Goal: Task Accomplishment & Management: Manage account settings

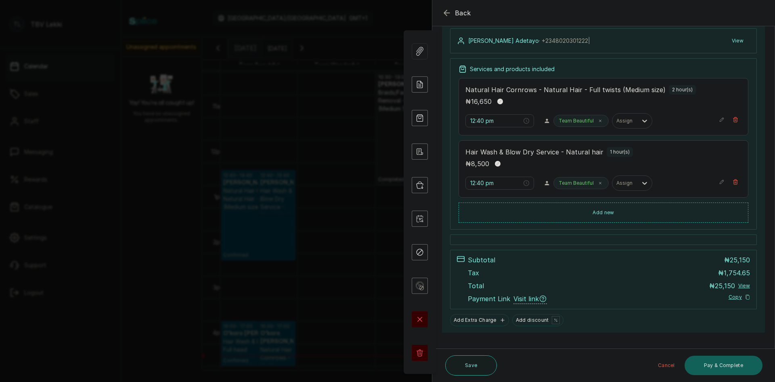
scroll to position [102, 0]
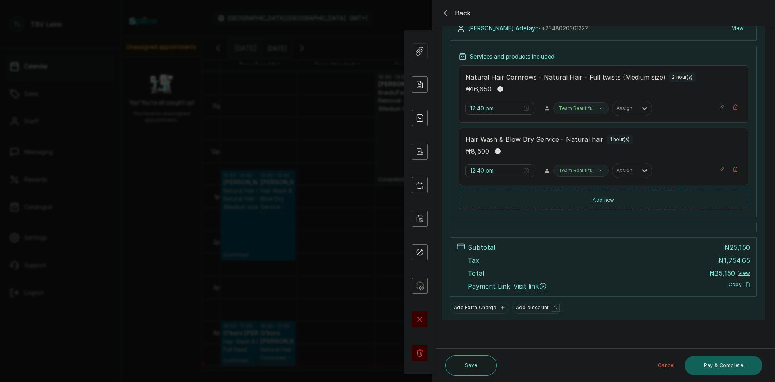
click at [445, 12] on icon "button" at bounding box center [446, 12] width 5 height 5
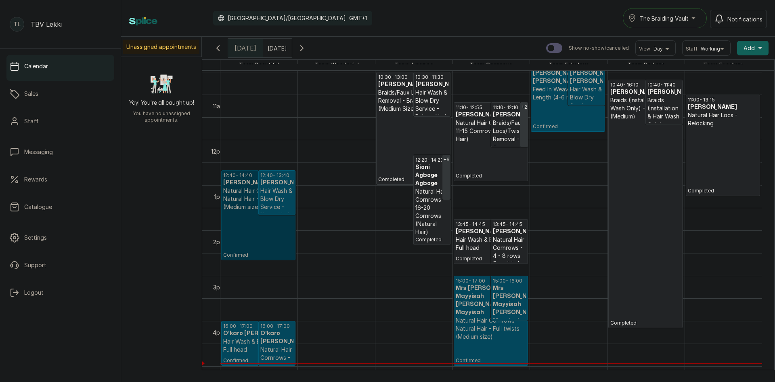
scroll to position [514, 0]
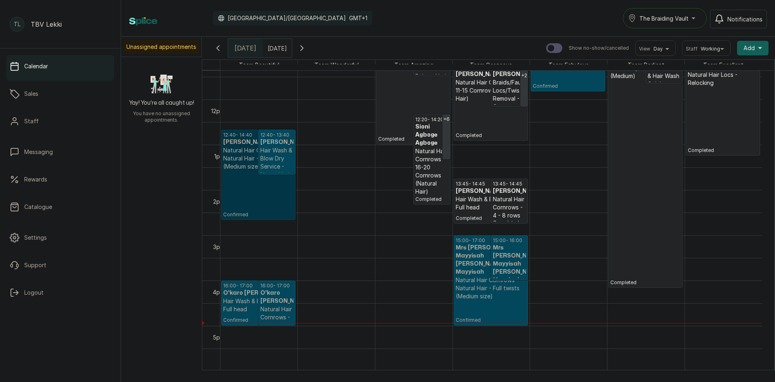
click at [265, 304] on h3 "O'karo [PERSON_NAME]" at bounding box center [276, 297] width 33 height 16
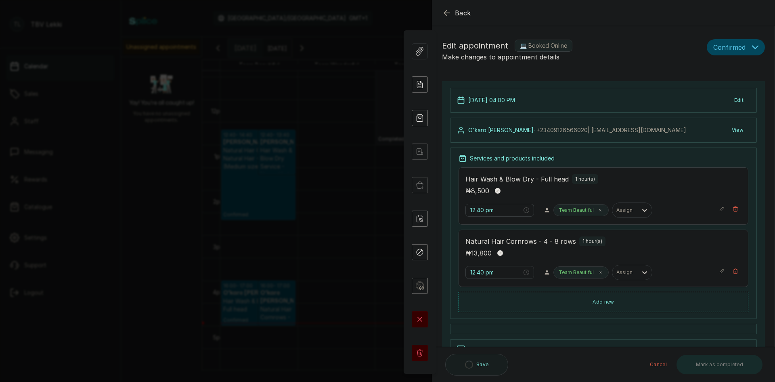
type input "4:00 pm"
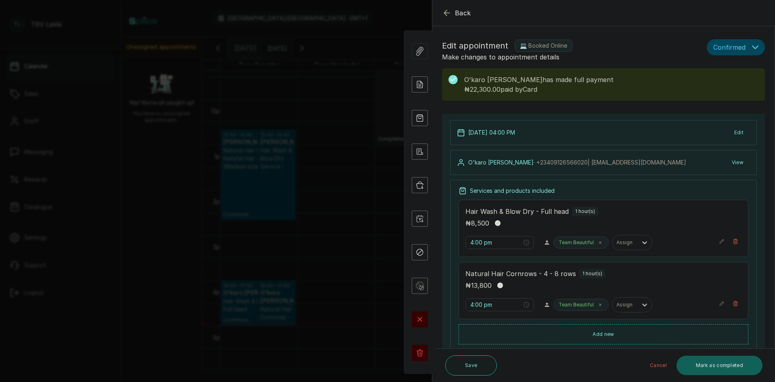
click at [447, 12] on icon "button" at bounding box center [447, 13] width 10 height 10
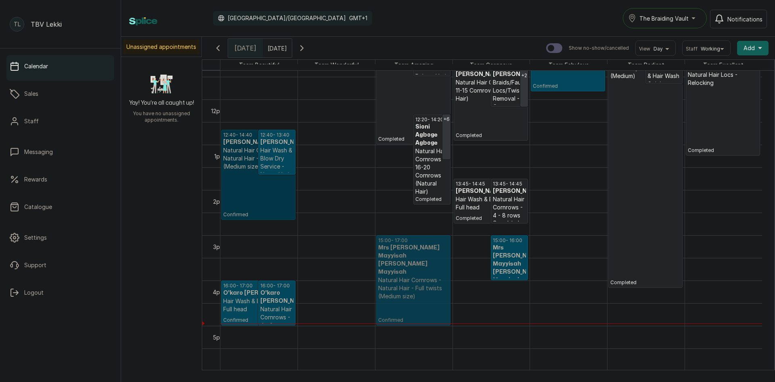
drag, startPoint x: 480, startPoint y: 243, endPoint x: 444, endPoint y: 250, distance: 36.8
click at [440, 250] on tr "12:40 - 14:40 [PERSON_NAME] Natural Hair Cornrows - Natural Hair - Full twists …" at bounding box center [491, 99] width 542 height 1085
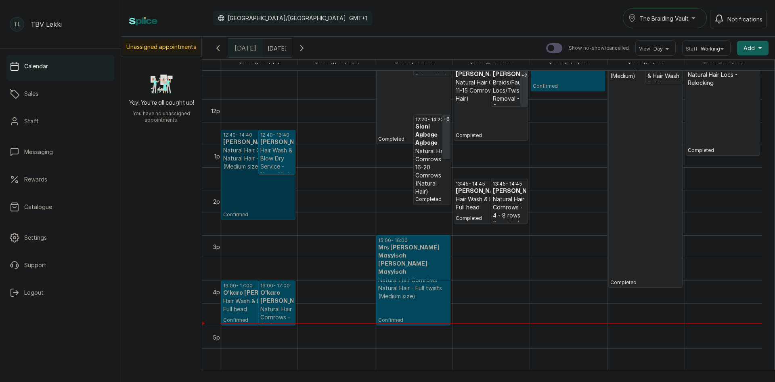
drag, startPoint x: 487, startPoint y: 243, endPoint x: 447, endPoint y: 249, distance: 39.6
click at [446, 249] on tr "12:40 - 14:40 [PERSON_NAME] Natural Hair Cornrows - Natural Hair - Full twists …" at bounding box center [491, 99] width 542 height 1085
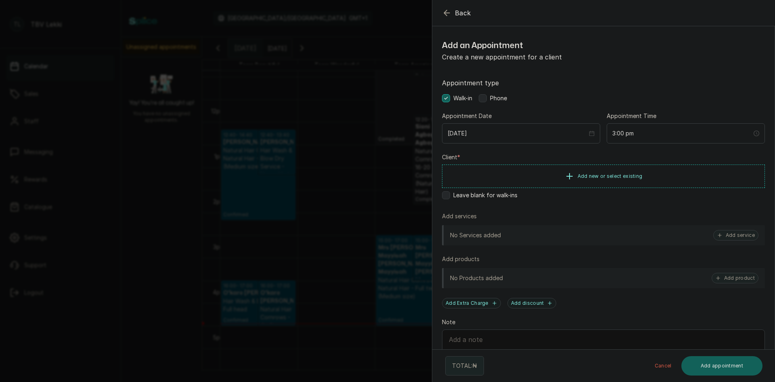
click at [446, 9] on icon "button" at bounding box center [447, 13] width 10 height 10
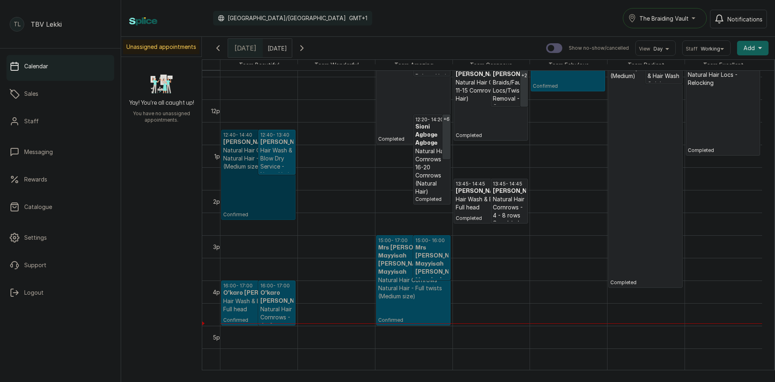
click at [276, 293] on h3 "O'karo [PERSON_NAME]" at bounding box center [276, 297] width 33 height 16
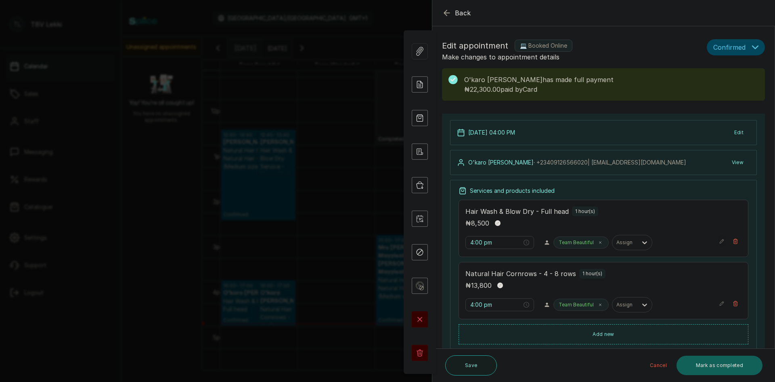
click at [719, 240] on icon "button" at bounding box center [722, 241] width 6 height 6
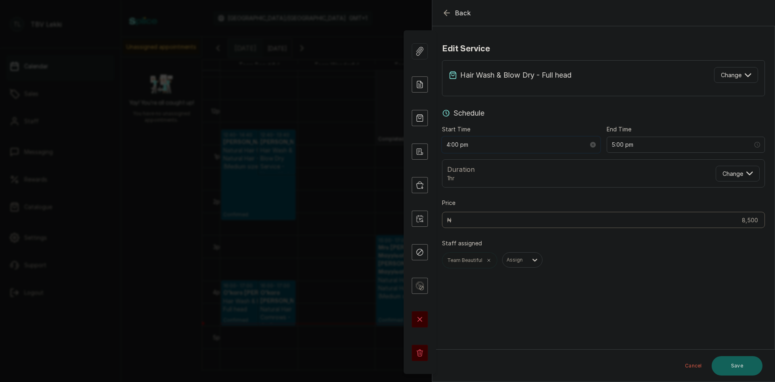
drag, startPoint x: 459, startPoint y: 146, endPoint x: 446, endPoint y: 144, distance: 13.1
click at [446, 144] on div "4:00 pm" at bounding box center [521, 144] width 158 height 16
click at [487, 145] on input "4:00 pm" at bounding box center [518, 144] width 142 height 9
click at [457, 172] on div "05" at bounding box center [453, 174] width 19 height 11
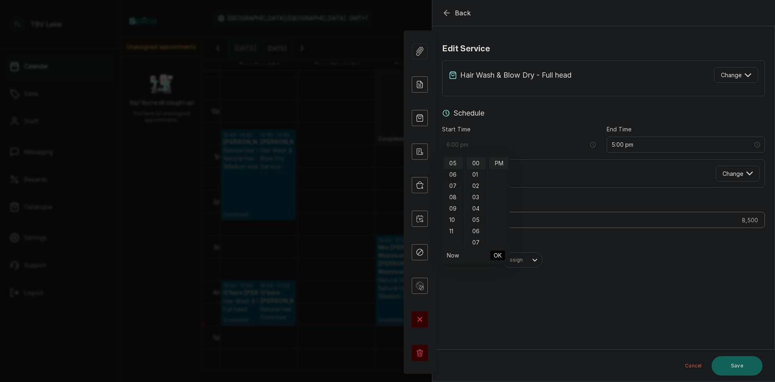
scroll to position [16, 0]
click at [453, 193] on div "04" at bounding box center [453, 192] width 19 height 11
click at [476, 218] on div "55" at bounding box center [476, 219] width 19 height 11
type input "4:55 pm"
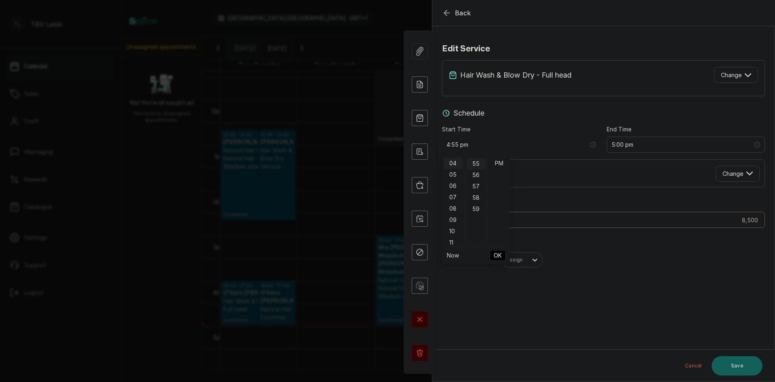
scroll to position [622, 0]
click at [497, 258] on span "OK" at bounding box center [498, 255] width 8 height 15
type input "5:55 pm"
click at [732, 368] on button "Save" at bounding box center [737, 365] width 51 height 19
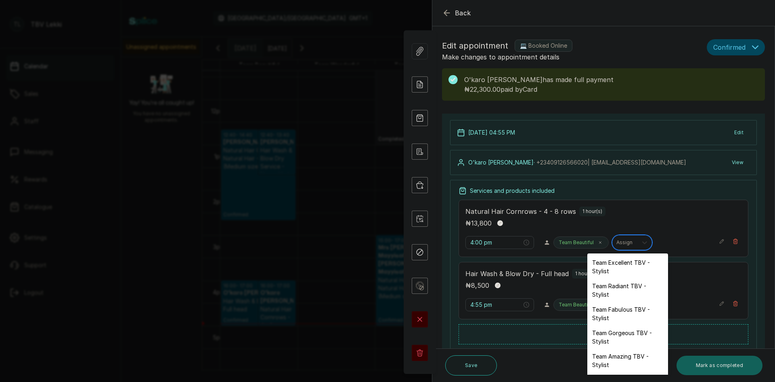
click at [642, 244] on icon at bounding box center [645, 242] width 8 height 8
click at [631, 331] on div "Team Gorgeous TBV - Stylist" at bounding box center [627, 336] width 81 height 23
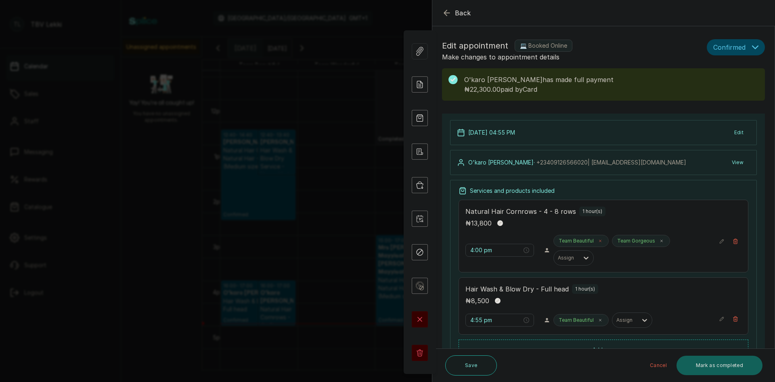
click at [598, 239] on icon at bounding box center [600, 241] width 4 height 4
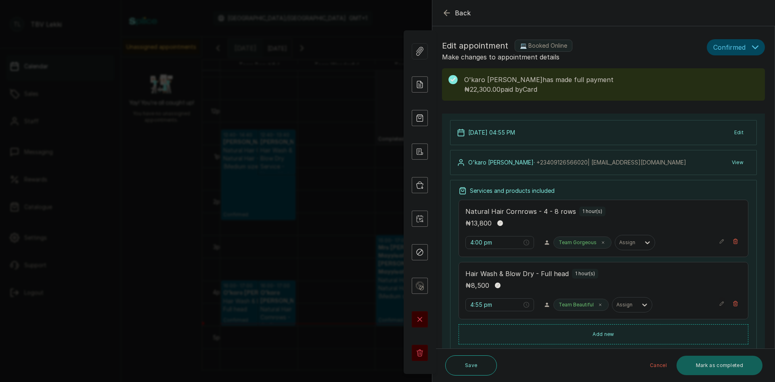
click at [719, 306] on icon "button" at bounding box center [722, 303] width 6 height 6
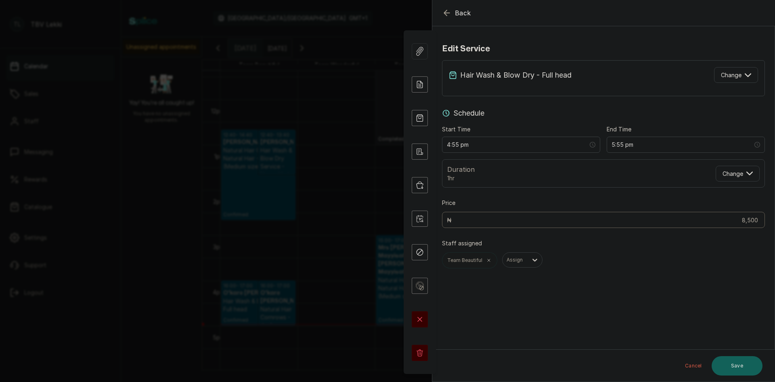
click at [443, 15] on icon "button" at bounding box center [447, 13] width 10 height 10
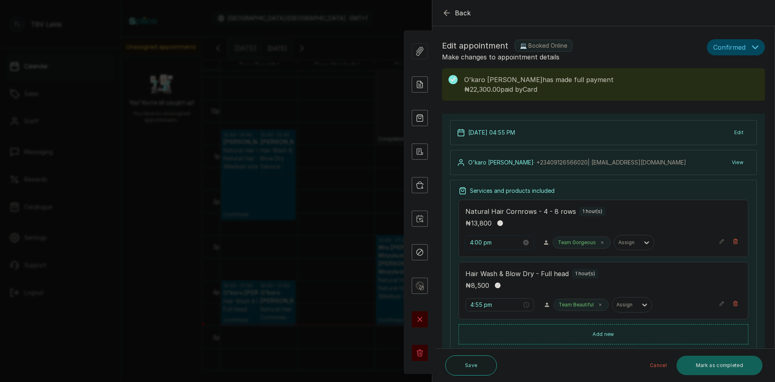
click at [497, 245] on input "4:00 pm" at bounding box center [496, 242] width 52 height 9
click at [476, 258] on div "04" at bounding box center [476, 259] width 19 height 11
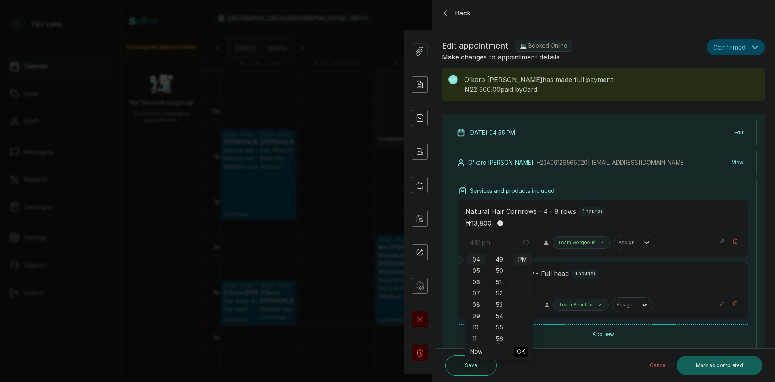
scroll to position [565, 0]
click at [497, 315] on div "55" at bounding box center [499, 315] width 19 height 11
type input "4:55 pm"
click at [524, 347] on span "OK" at bounding box center [521, 351] width 8 height 15
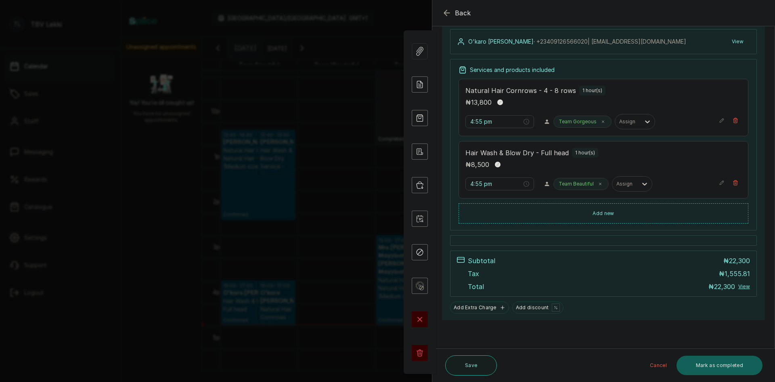
scroll to position [80, 0]
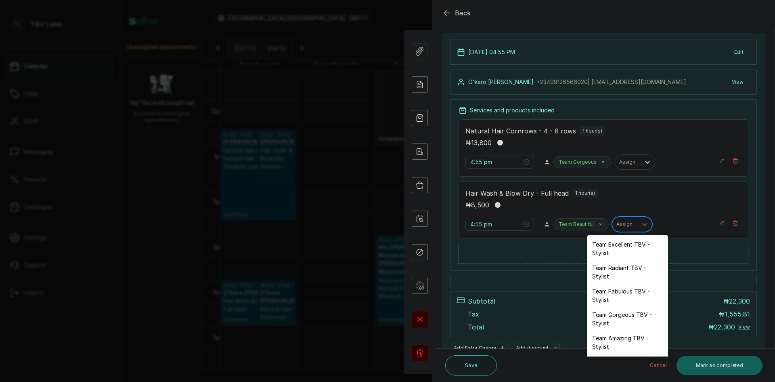
click at [625, 222] on div at bounding box center [625, 223] width 17 height 7
click at [621, 312] on div "Team Gorgeous TBV - Stylist" at bounding box center [627, 318] width 81 height 23
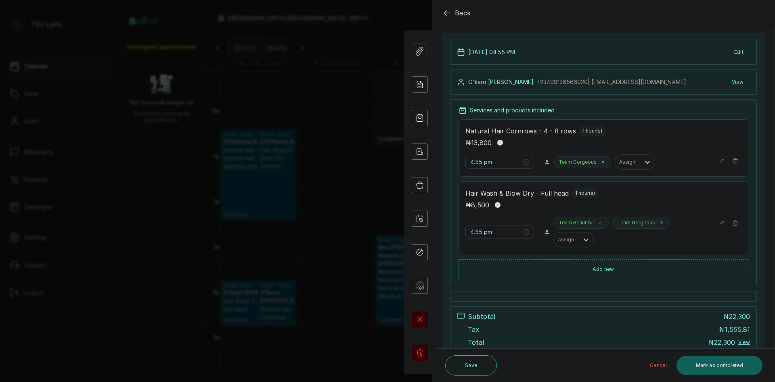
click at [598, 222] on icon at bounding box center [600, 222] width 4 height 4
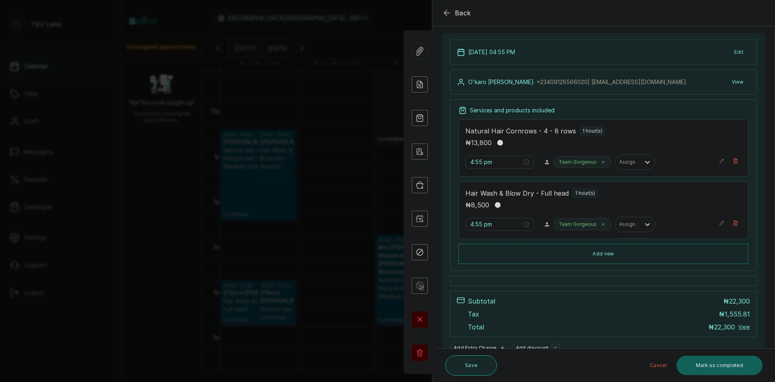
click at [458, 366] on button "Save" at bounding box center [471, 365] width 52 height 20
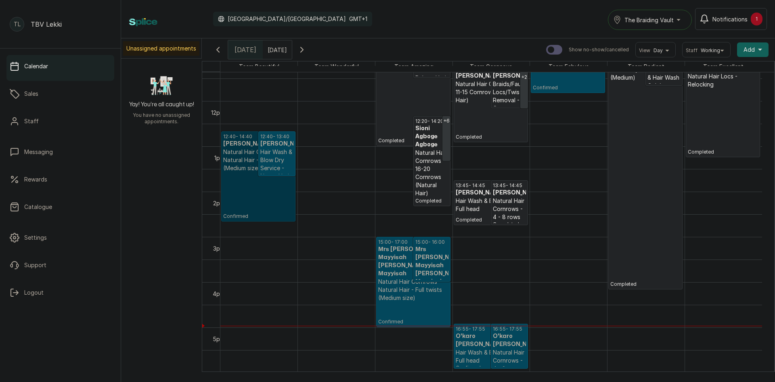
click at [431, 264] on h3 "Mrs [PERSON_NAME] Mayyisah [PERSON_NAME] Mayyisah" at bounding box center [431, 265] width 33 height 40
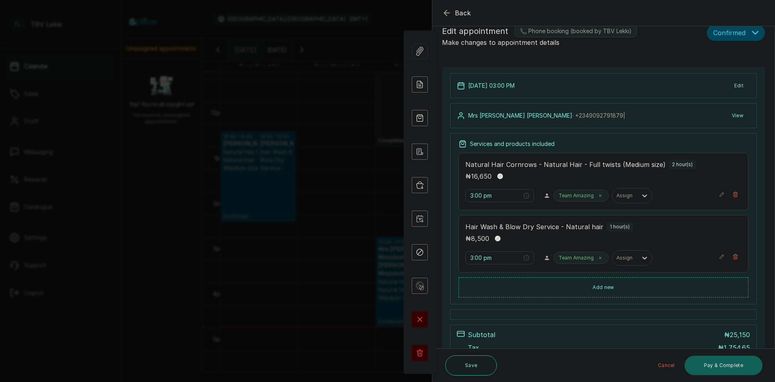
scroll to position [0, 0]
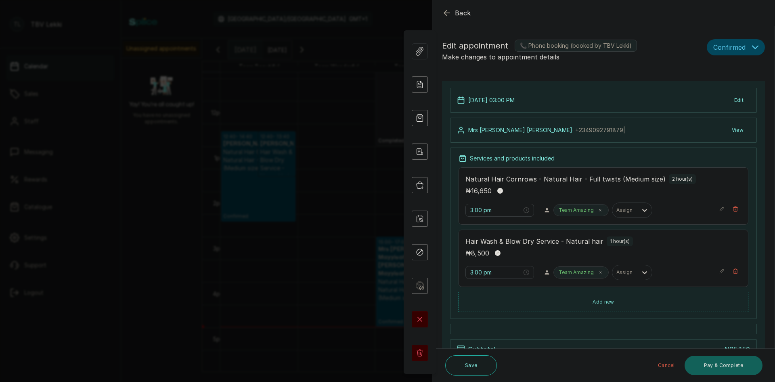
click at [738, 98] on button "Edit" at bounding box center [739, 100] width 22 height 15
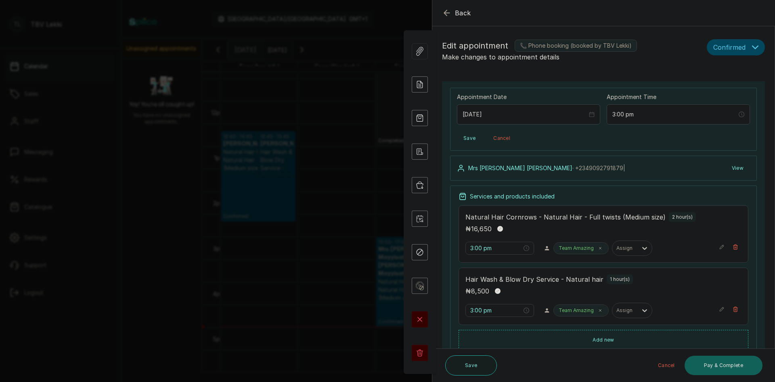
click at [461, 170] on icon at bounding box center [461, 168] width 8 height 8
click at [731, 168] on button "View" at bounding box center [738, 168] width 25 height 15
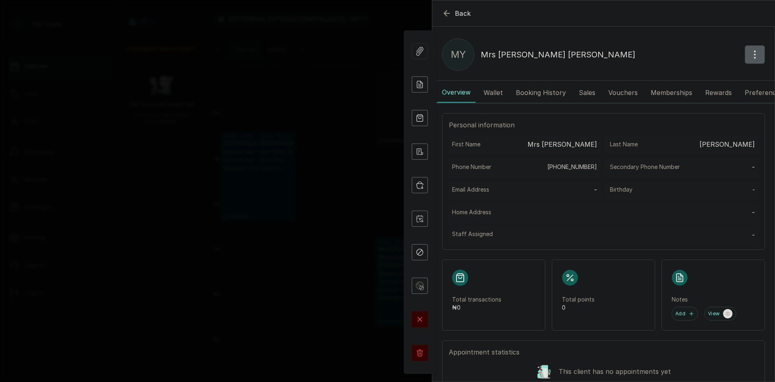
click at [745, 58] on button "button" at bounding box center [755, 54] width 20 height 19
click at [681, 82] on span "Edit" at bounding box center [720, 78] width 78 height 10
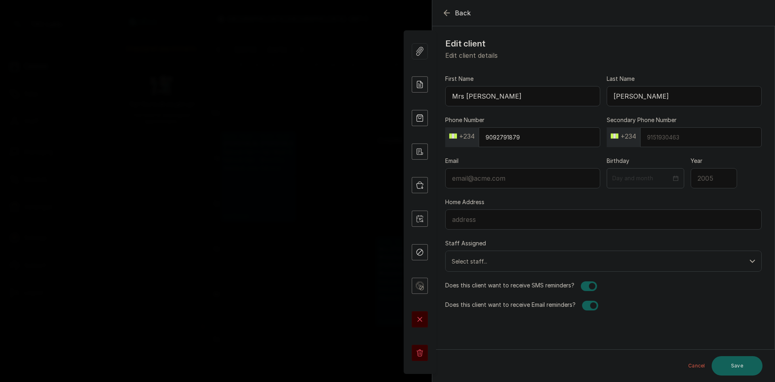
click at [449, 10] on icon "button" at bounding box center [447, 13] width 10 height 10
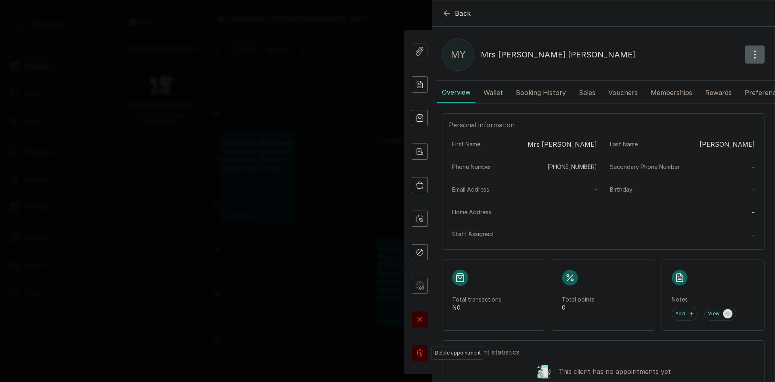
click at [422, 357] on rect at bounding box center [420, 352] width 16 height 16
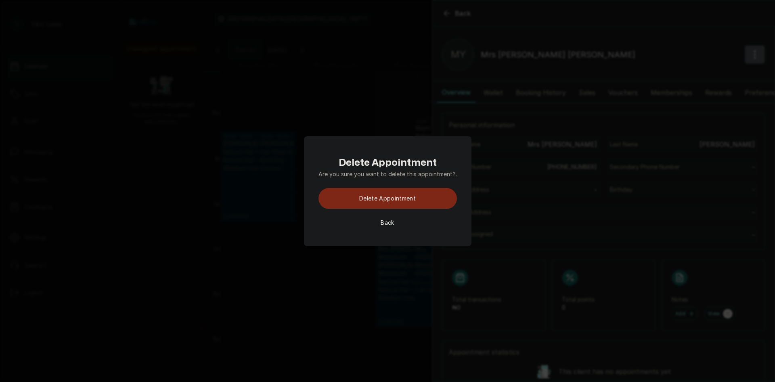
click at [405, 202] on button "Delete appointment" at bounding box center [388, 198] width 138 height 21
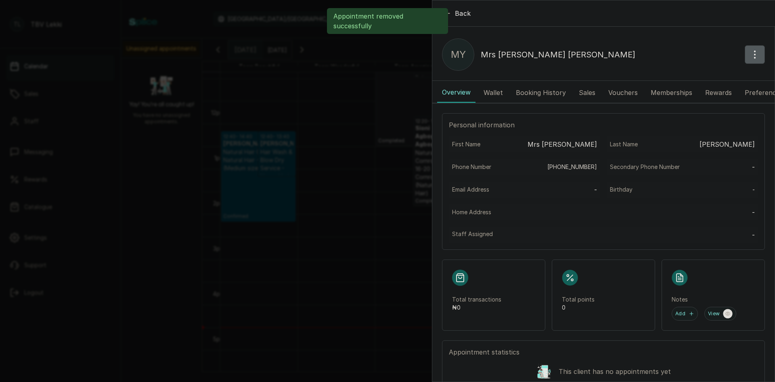
click at [450, 15] on div "Appointment removed successfully" at bounding box center [387, 21] width 775 height 26
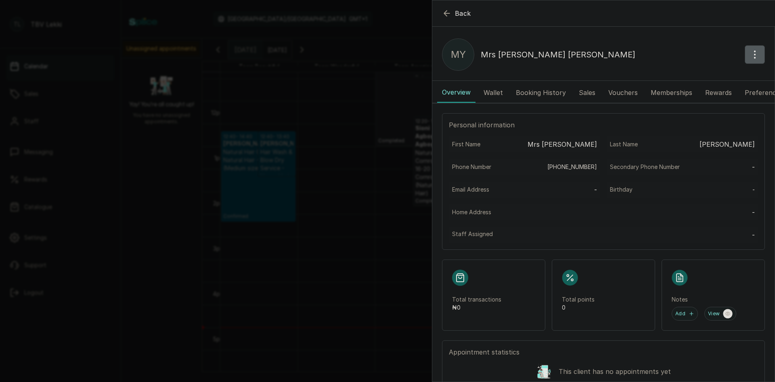
click at [449, 13] on icon "button" at bounding box center [447, 13] width 10 height 10
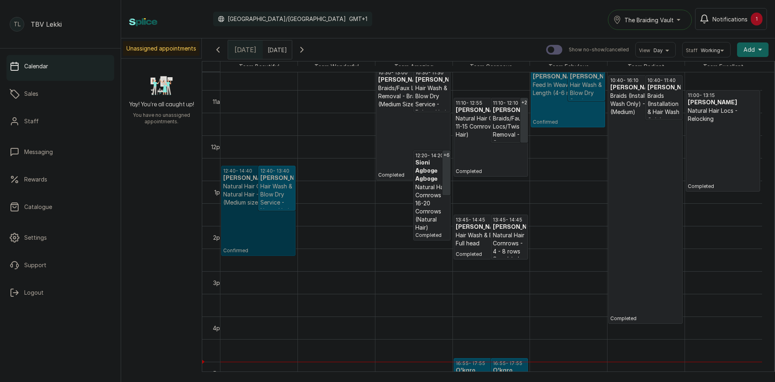
scroll to position [433, 0]
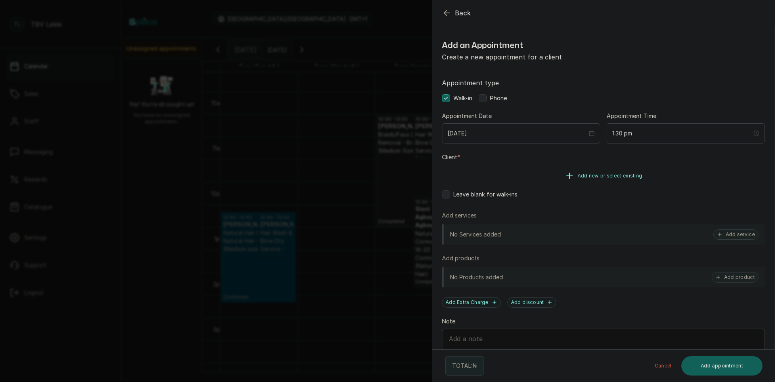
click at [594, 175] on span "Add new or select existing" at bounding box center [610, 175] width 65 height 6
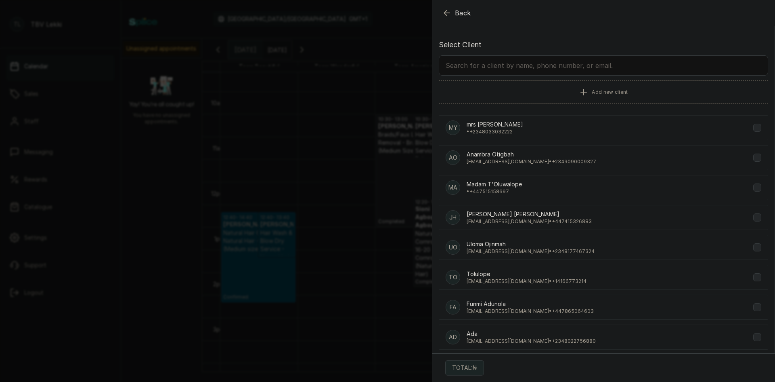
click at [615, 64] on input "text" at bounding box center [603, 65] width 329 height 20
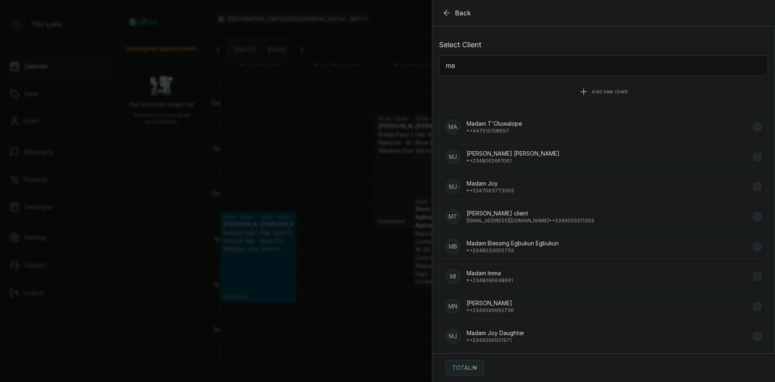
type input "m"
click at [587, 90] on button "Add new client" at bounding box center [603, 91] width 329 height 23
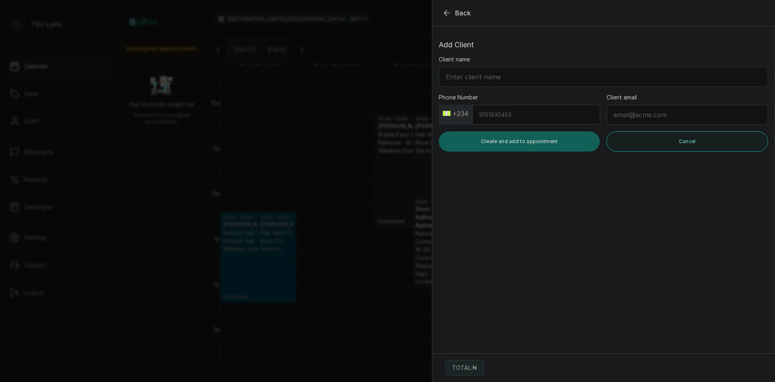
click at [496, 112] on input "Phone Number" at bounding box center [536, 115] width 128 height 20
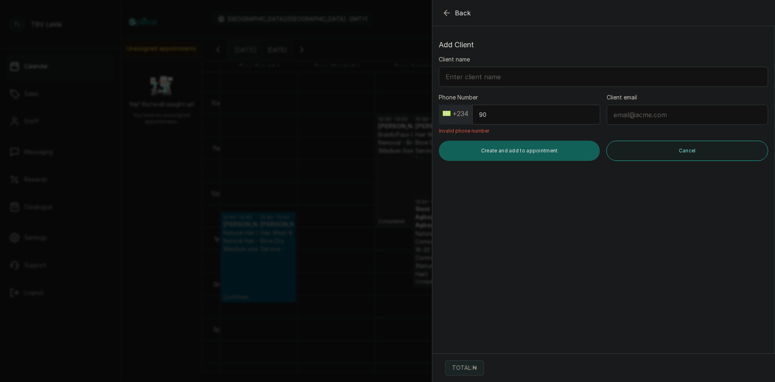
type input "9"
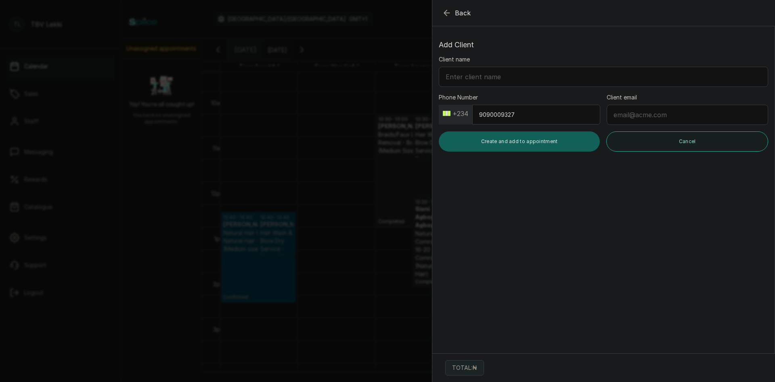
type input "9090009327"
click at [497, 80] on input "Client name" at bounding box center [603, 77] width 329 height 20
type input "[PERSON_NAME]"
click at [537, 144] on button "Create and add to appointment" at bounding box center [519, 141] width 161 height 20
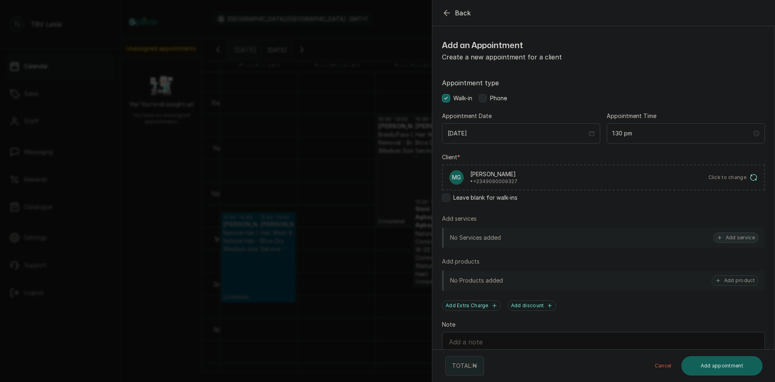
click at [734, 238] on button "Add service" at bounding box center [735, 237] width 45 height 10
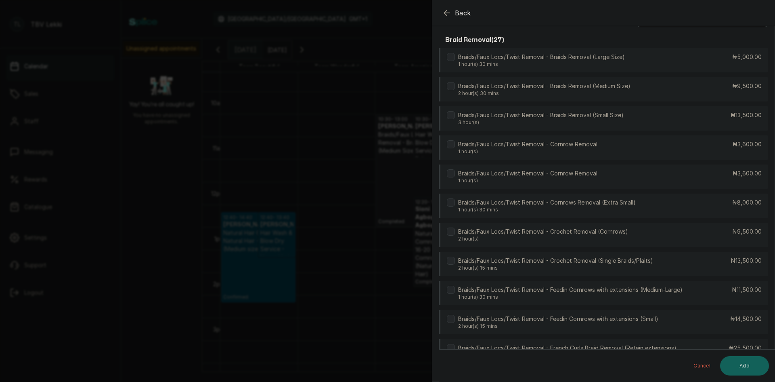
scroll to position [0, 0]
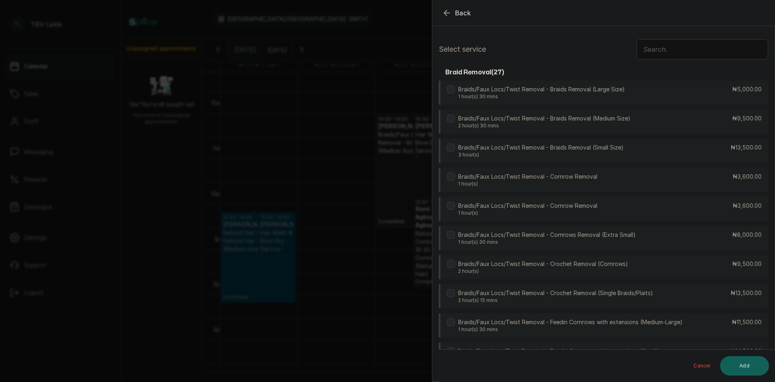
click at [669, 48] on input "text" at bounding box center [703, 49] width 132 height 20
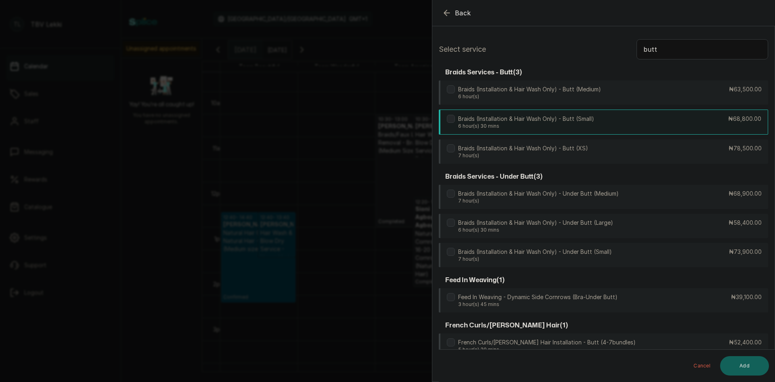
type input "butt"
click at [648, 126] on div "Braids (Installation & Hair Wash Only) - Butt (Small) 6 hour(s) 30 mins ₦68,800…" at bounding box center [603, 121] width 329 height 25
click at [748, 363] on button "Add" at bounding box center [744, 365] width 49 height 19
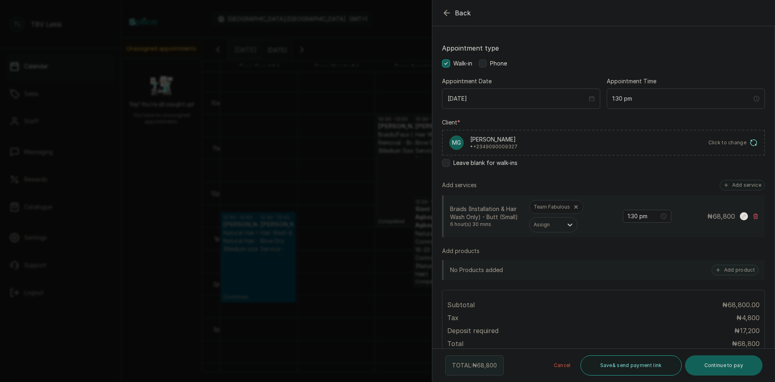
scroll to position [81, 0]
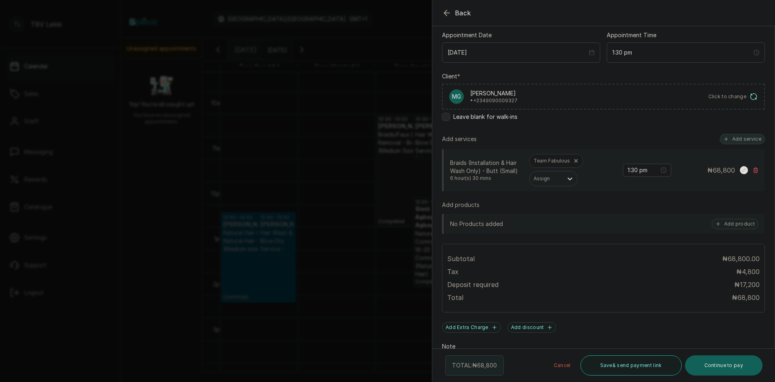
click at [736, 134] on button "Add service" at bounding box center [742, 139] width 45 height 10
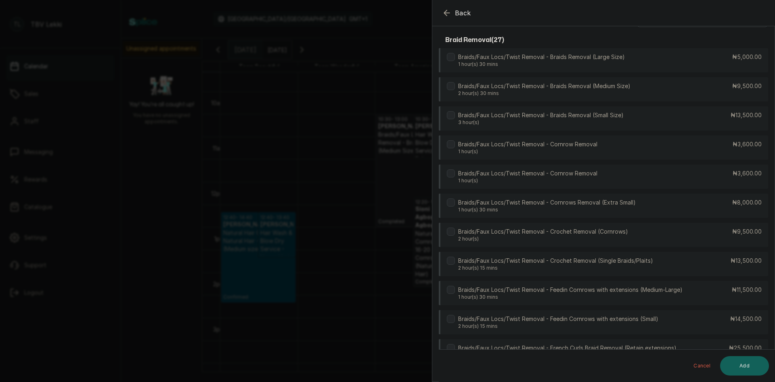
scroll to position [0, 0]
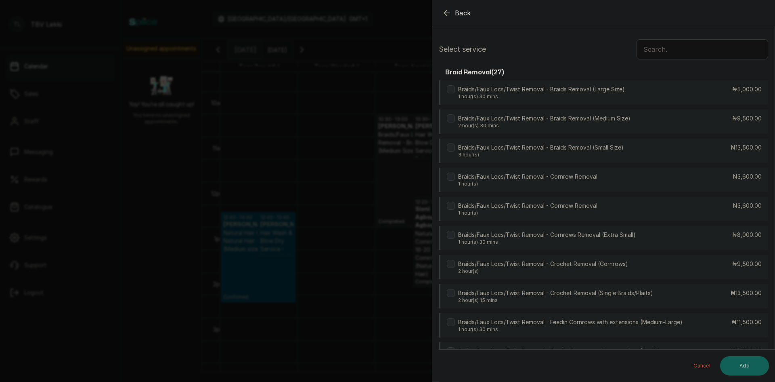
click at [671, 52] on input "text" at bounding box center [703, 49] width 132 height 20
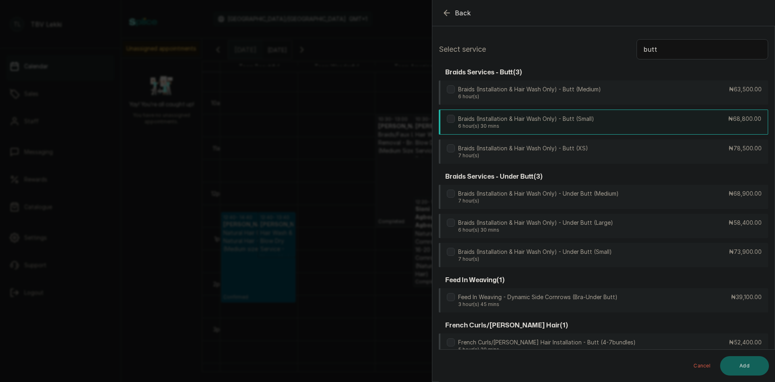
type input "butt"
click at [592, 124] on p "6 hour(s) 30 mins" at bounding box center [526, 126] width 136 height 6
click at [748, 365] on button "Add" at bounding box center [744, 365] width 49 height 19
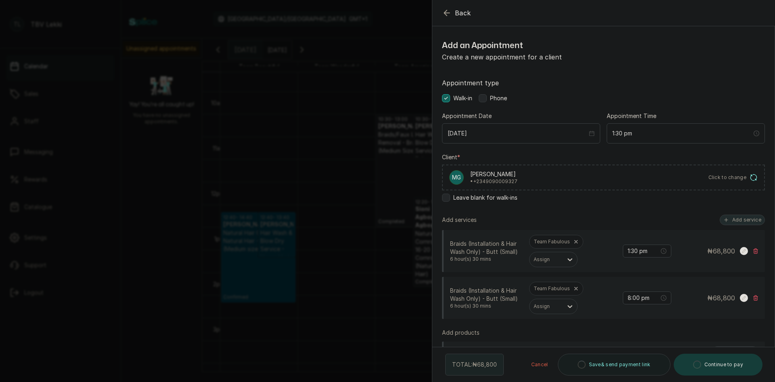
click at [740, 220] on button "Add service" at bounding box center [742, 219] width 45 height 10
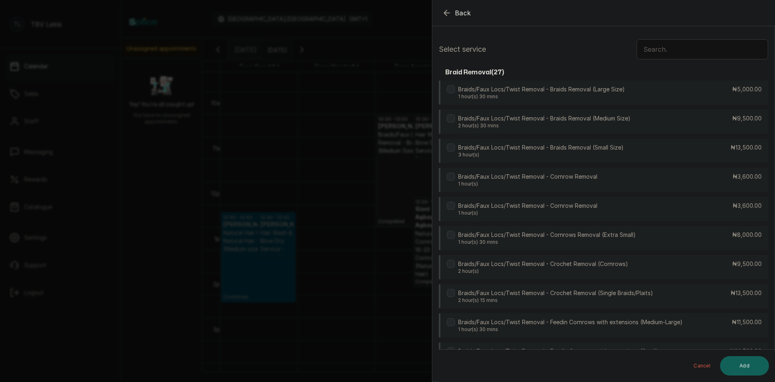
click at [646, 53] on input "text" at bounding box center [703, 49] width 132 height 20
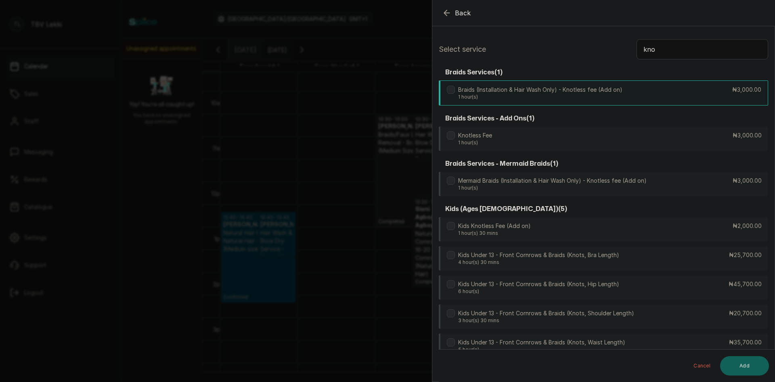
type input "kno"
click at [634, 94] on div "Braids (Installation & Hair Wash Only) - Knotless fee (Add on) 1 hour(s) ₦3,000…" at bounding box center [603, 92] width 329 height 25
click at [754, 359] on button "Add" at bounding box center [744, 365] width 49 height 19
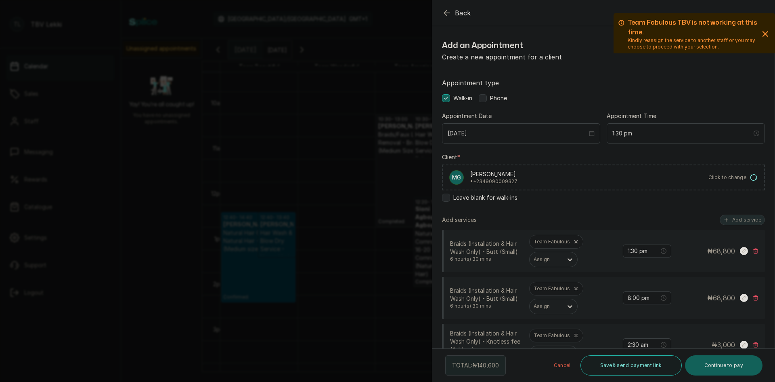
click at [733, 222] on button "Add service" at bounding box center [742, 219] width 45 height 10
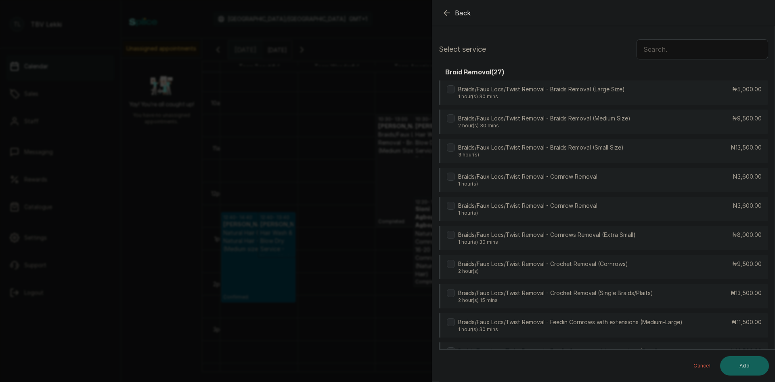
click at [678, 50] on input "text" at bounding box center [703, 49] width 132 height 20
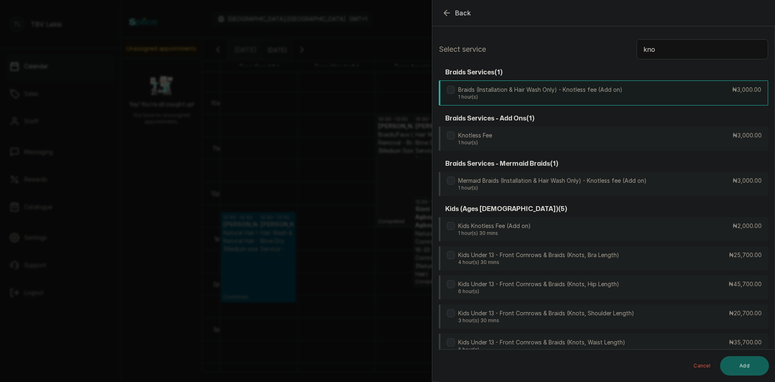
type input "kno"
click at [589, 88] on p "Braids (Installation & Hair Wash Only) - Knotless fee (Add on)" at bounding box center [540, 90] width 164 height 8
click at [745, 367] on button "Add" at bounding box center [744, 365] width 49 height 19
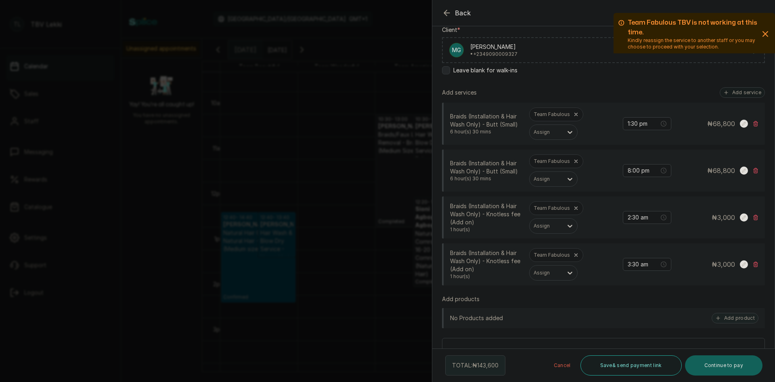
scroll to position [81, 0]
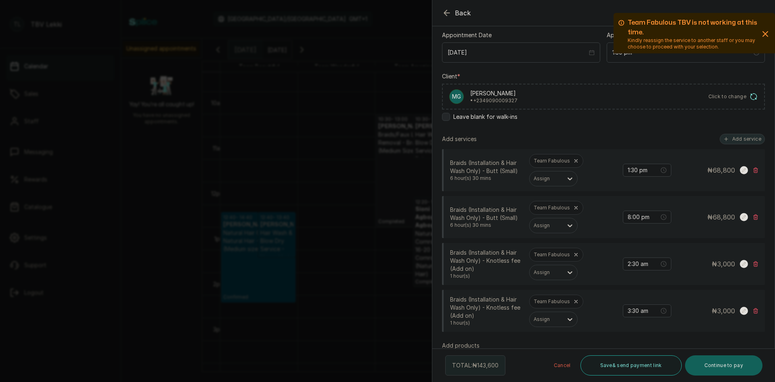
click at [734, 141] on button "Add service" at bounding box center [742, 139] width 45 height 10
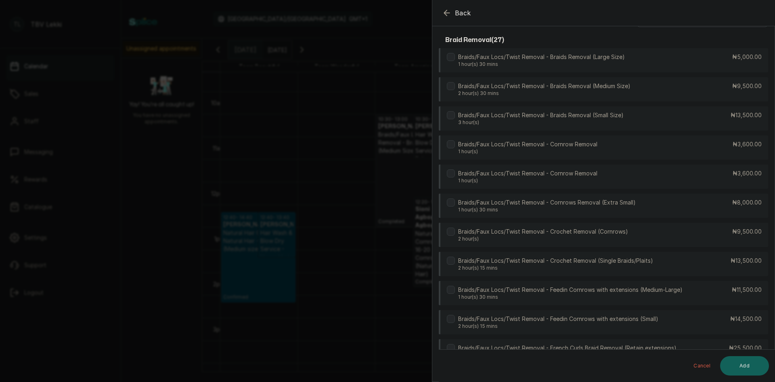
scroll to position [0, 0]
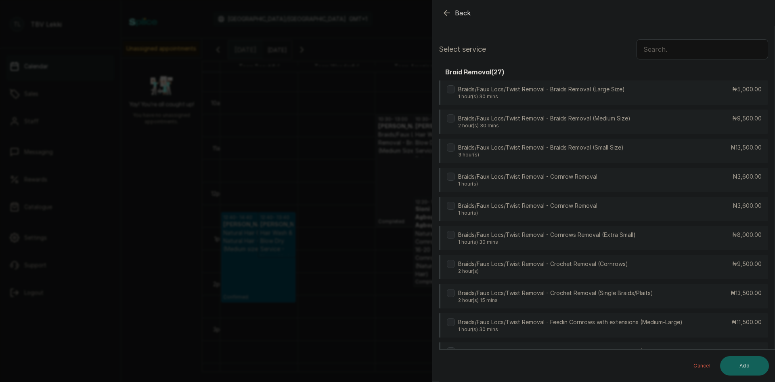
click at [644, 51] on input "text" at bounding box center [703, 49] width 132 height 20
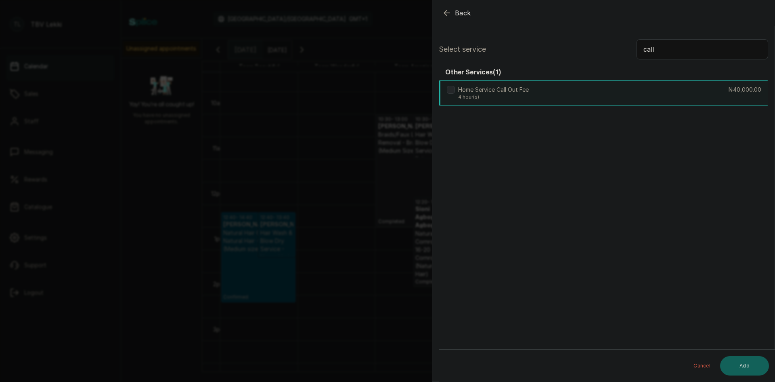
type input "call"
click at [617, 101] on div "Home Service Call Out Fee 4 hour(s) ₦40,000.00" at bounding box center [603, 92] width 329 height 25
click at [755, 369] on button "Add" at bounding box center [744, 365] width 49 height 19
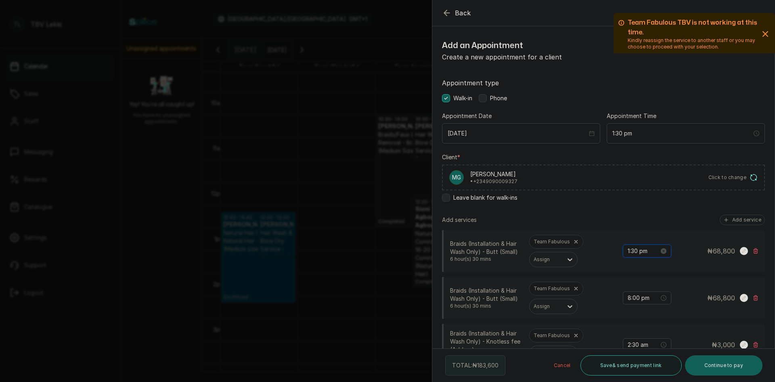
click at [632, 251] on input "1:30 pm" at bounding box center [643, 250] width 31 height 9
click at [627, 250] on input "1:30 pm" at bounding box center [643, 250] width 32 height 9
click at [623, 279] on div "02" at bounding box center [628, 278] width 19 height 11
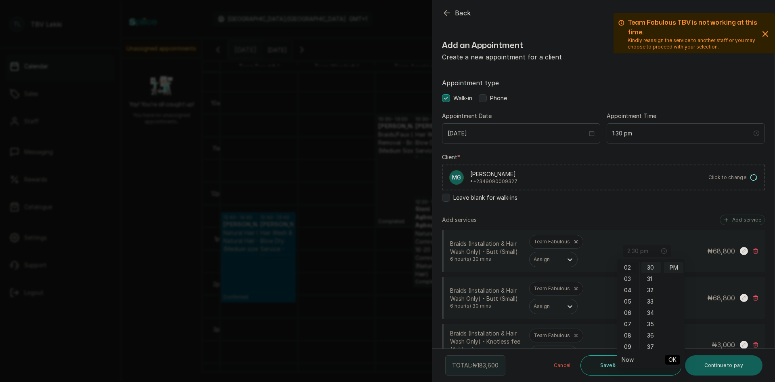
click at [625, 264] on div "02" at bounding box center [628, 267] width 19 height 11
type input "2:00 pm"
click at [654, 266] on div "00" at bounding box center [651, 267] width 19 height 11
click at [654, 265] on div "00" at bounding box center [651, 267] width 19 height 11
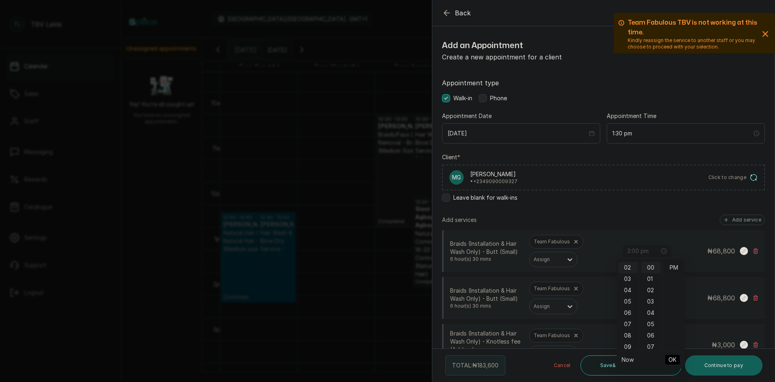
click at [679, 265] on div "PM" at bounding box center [673, 267] width 19 height 11
click at [676, 362] on span "OK" at bounding box center [673, 359] width 8 height 15
click at [637, 300] on input "8:00 pm" at bounding box center [643, 297] width 32 height 9
click at [627, 211] on div "02" at bounding box center [628, 211] width 19 height 11
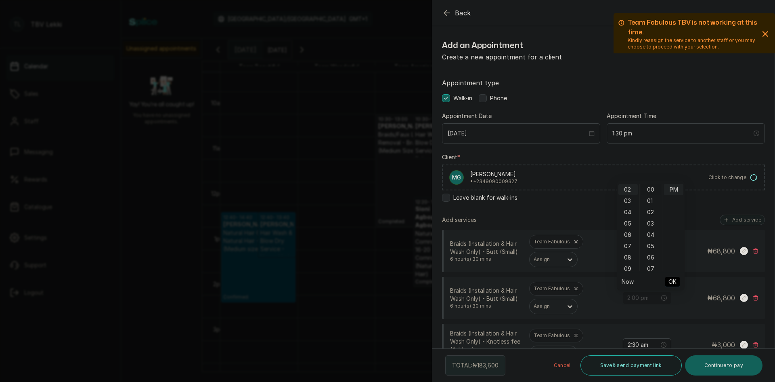
click at [647, 189] on div "00" at bounding box center [651, 189] width 19 height 11
type input "2:00 pm"
click at [673, 280] on span "OK" at bounding box center [673, 281] width 8 height 15
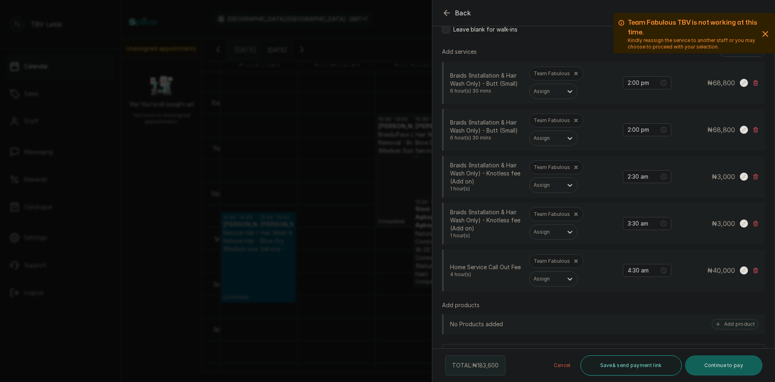
scroll to position [202, 0]
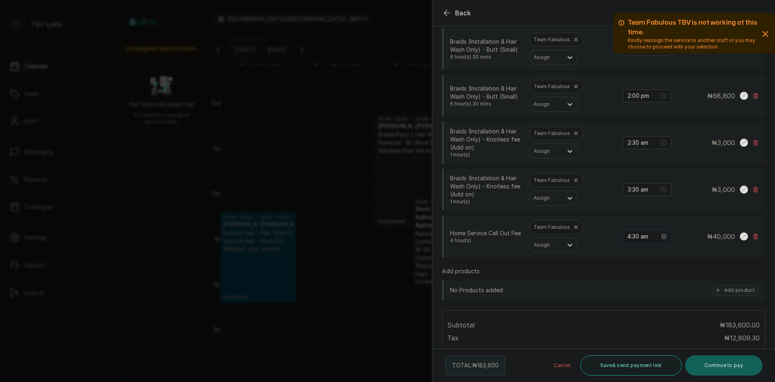
click at [638, 240] on input "4:30 am" at bounding box center [643, 236] width 32 height 9
drag, startPoint x: 627, startPoint y: 270, endPoint x: 635, endPoint y: 269, distance: 8.2
click at [627, 271] on div "02" at bounding box center [628, 270] width 19 height 11
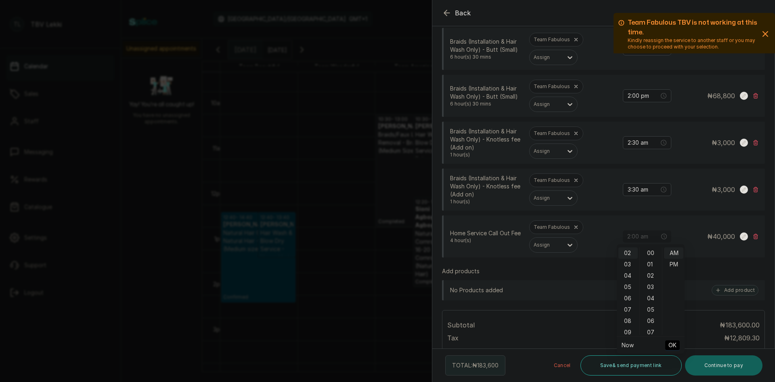
click at [651, 251] on div "00" at bounding box center [651, 252] width 19 height 11
click at [672, 263] on div "PM" at bounding box center [673, 263] width 19 height 11
type input "2:00 pm"
click at [671, 340] on span "OK" at bounding box center [673, 344] width 8 height 15
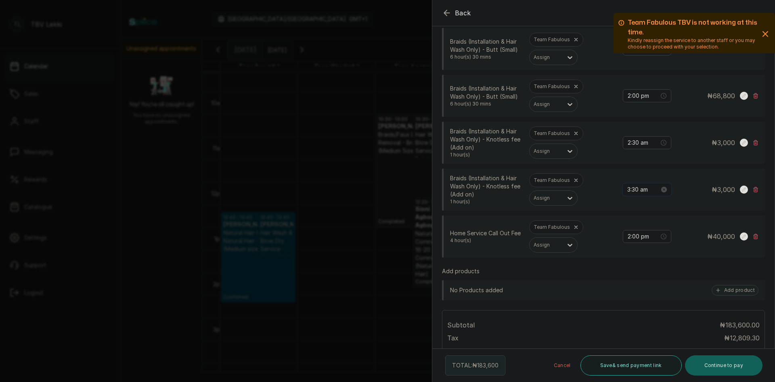
click at [638, 187] on input "3:30 am" at bounding box center [643, 189] width 32 height 9
click at [625, 226] on div "02" at bounding box center [628, 228] width 19 height 11
click at [652, 204] on div "00" at bounding box center [651, 205] width 19 height 11
type input "2:00 pm"
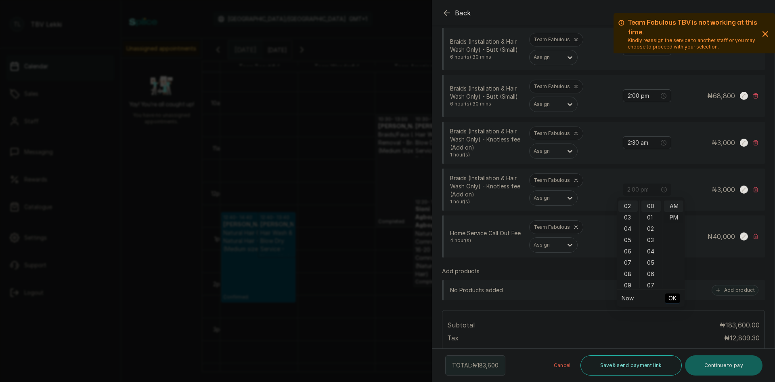
click at [675, 215] on div "PM" at bounding box center [673, 217] width 19 height 11
click at [677, 297] on button "OK" at bounding box center [672, 298] width 15 height 10
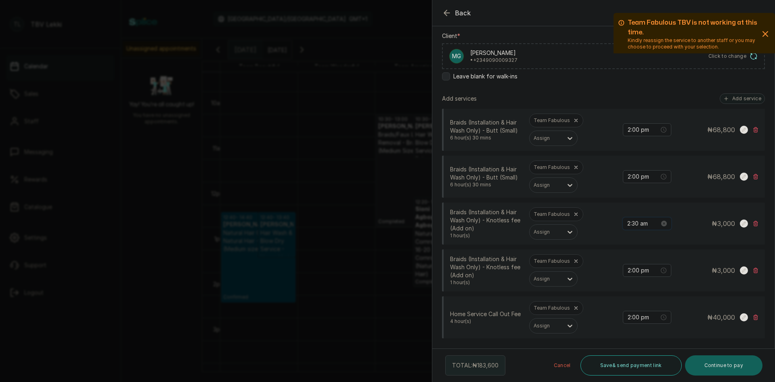
click at [634, 222] on input "2:30 am" at bounding box center [643, 223] width 32 height 9
click at [628, 241] on div "02" at bounding box center [628, 239] width 19 height 11
click at [650, 240] on div "00" at bounding box center [651, 239] width 19 height 11
type input "2:00 pm"
click at [673, 251] on div "PM" at bounding box center [673, 250] width 19 height 11
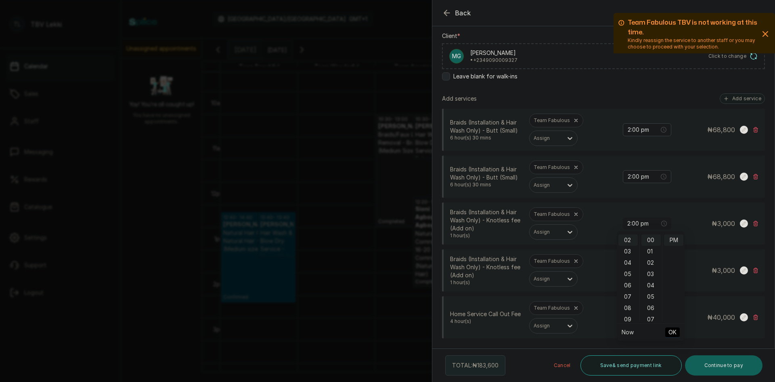
click at [669, 330] on span "OK" at bounding box center [673, 331] width 8 height 15
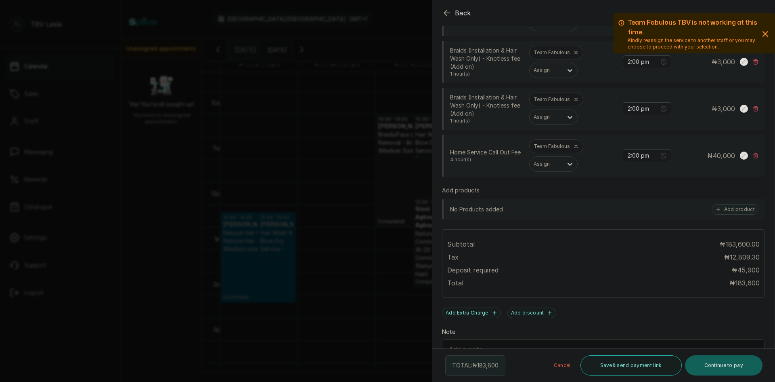
click at [763, 31] on icon "button" at bounding box center [765, 33] width 5 height 5
click at [763, 34] on icon "button" at bounding box center [765, 33] width 5 height 5
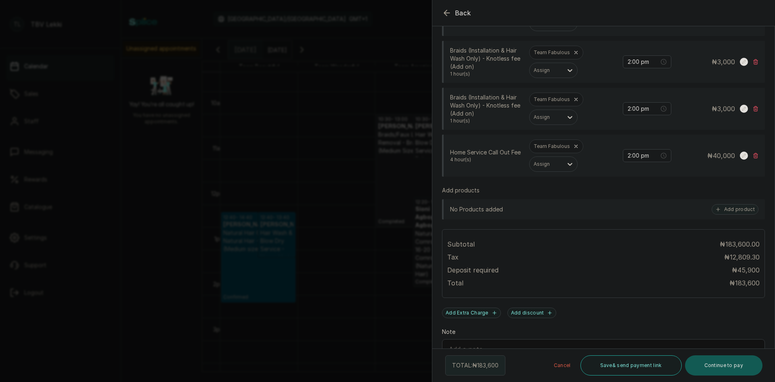
click at [703, 369] on button "Continue to pay" at bounding box center [724, 365] width 78 height 20
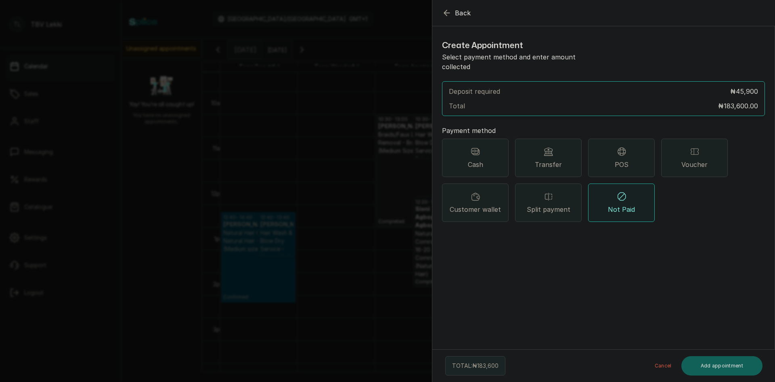
click at [566, 141] on div "Transfer" at bounding box center [548, 157] width 67 height 38
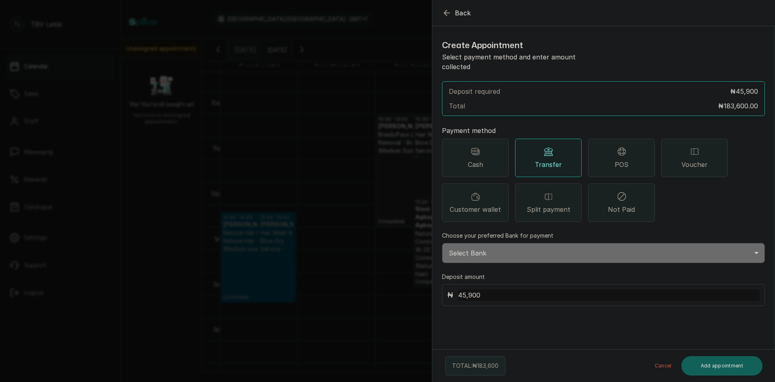
drag, startPoint x: 480, startPoint y: 285, endPoint x: 458, endPoint y: 285, distance: 21.8
click at [458, 289] on input "45,900" at bounding box center [609, 294] width 302 height 11
click at [459, 289] on input "45,900" at bounding box center [609, 294] width 302 height 11
type input "183,600"
click at [581, 324] on section "Back Add Appointment Create Appointment Select payment method and enter amount …" at bounding box center [603, 191] width 343 height 382
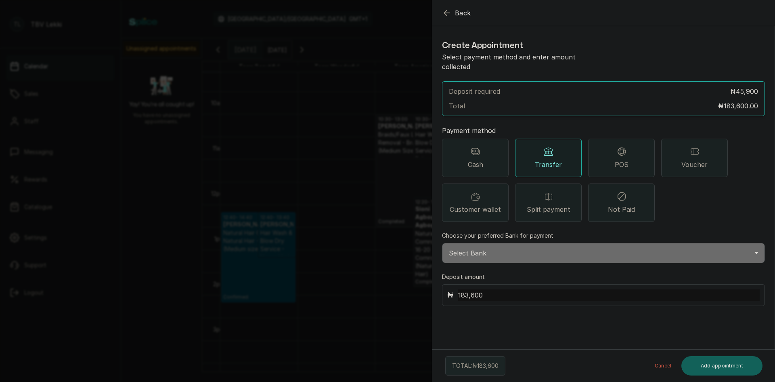
click at [592, 247] on select "Select Bank TRACTION/TBV LEKKI Paystack-Titan Traction - The braiding vault lek…" at bounding box center [603, 253] width 323 height 20
select select "118e1c88-eefc-4432-b8b6-73435625d06e"
click at [442, 243] on select "Select Bank TRACTION/TBV LEKKI Paystack-Titan Traction - The braiding vault lek…" at bounding box center [603, 253] width 323 height 20
click at [724, 369] on button "Add appointment" at bounding box center [723, 365] width 82 height 19
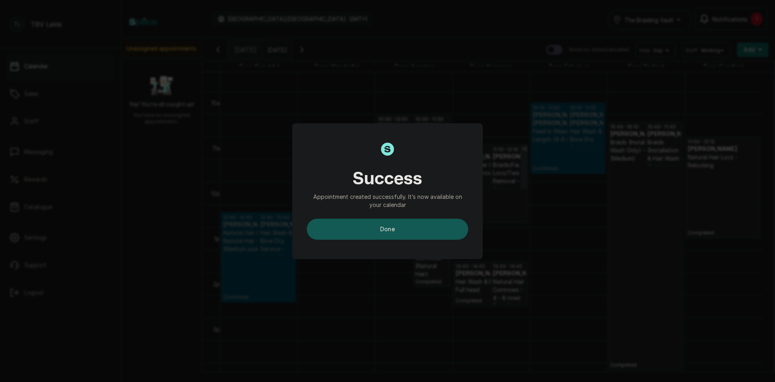
click at [419, 227] on button "done" at bounding box center [388, 228] width 162 height 21
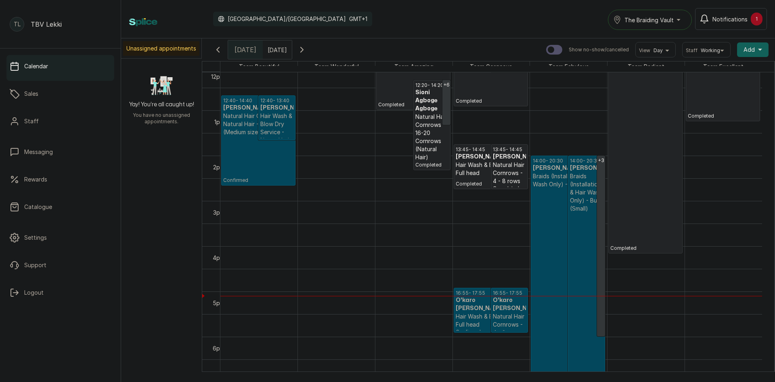
scroll to position [554, 0]
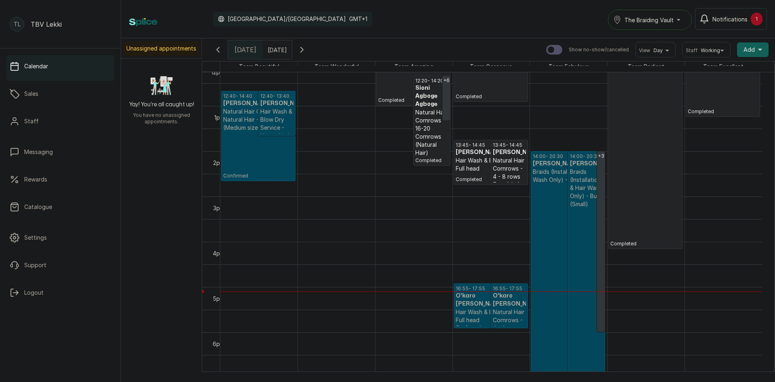
click at [556, 201] on p "Confirmed" at bounding box center [568, 313] width 70 height 259
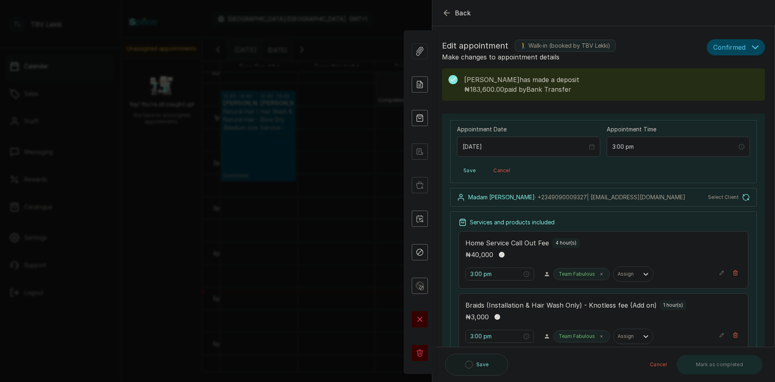
type input "2:00 pm"
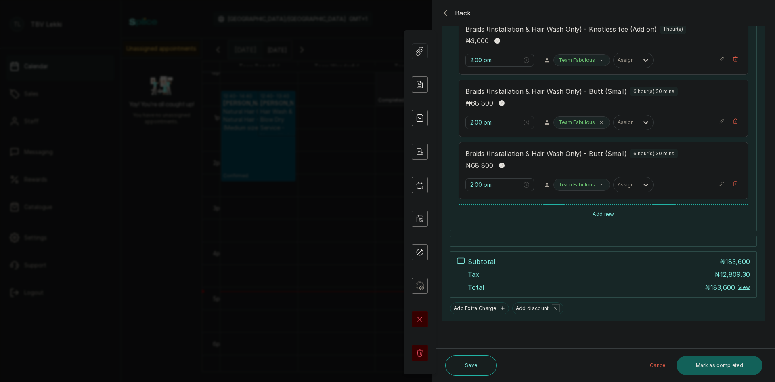
scroll to position [345, 0]
click at [724, 368] on button "Mark as completed" at bounding box center [720, 364] width 86 height 19
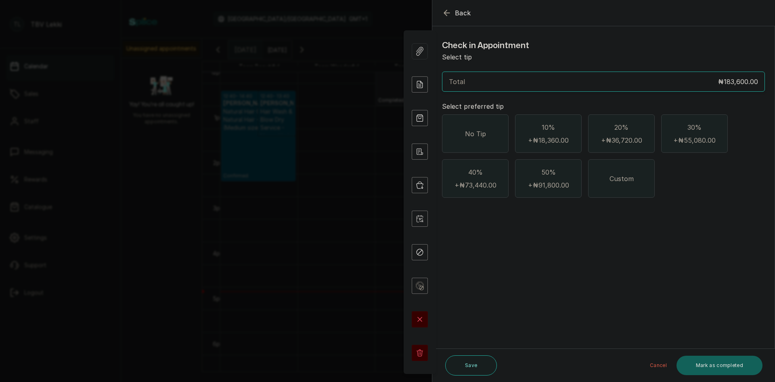
click at [485, 126] on div "No Tip" at bounding box center [475, 133] width 67 height 38
click at [736, 371] on button "Mark as completed" at bounding box center [720, 364] width 86 height 19
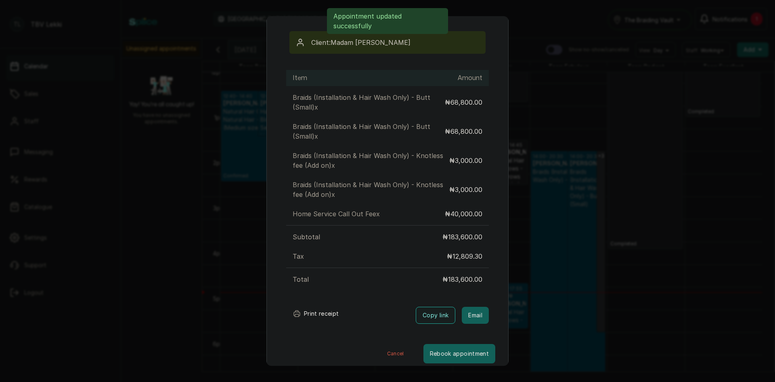
scroll to position [75, 0]
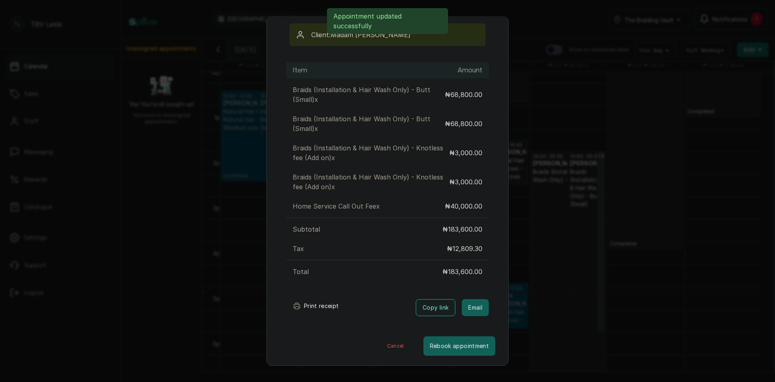
click at [315, 302] on button "Print receipt" at bounding box center [315, 306] width 59 height 16
click at [577, 53] on div "Transaction Details Booking ID: # SPjpLuxT Date: [DATE] ・ 2:00 PM Billed to: Ma…" at bounding box center [387, 191] width 775 height 382
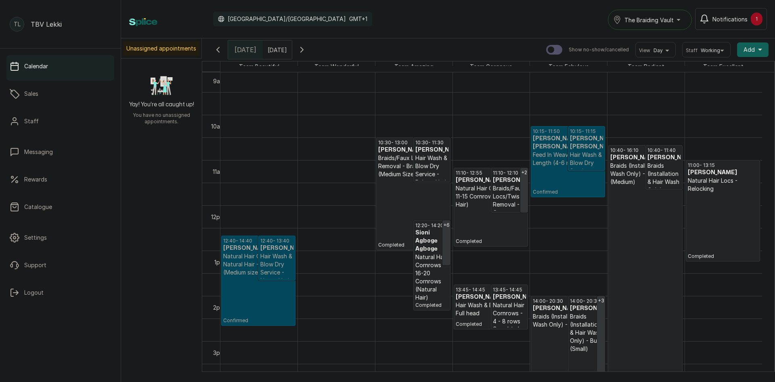
scroll to position [393, 0]
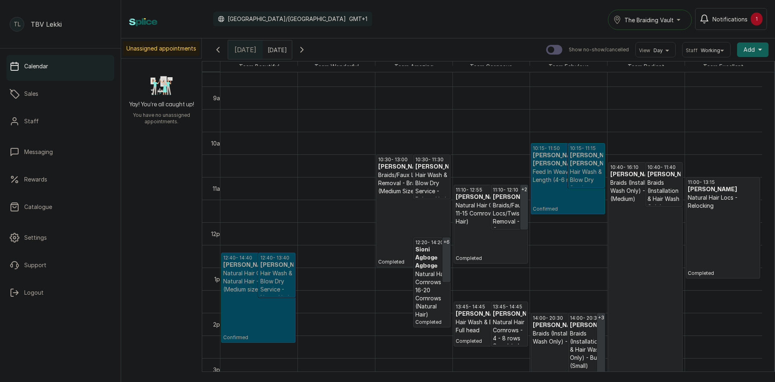
click at [734, 20] on span "Notifications" at bounding box center [730, 19] width 35 height 8
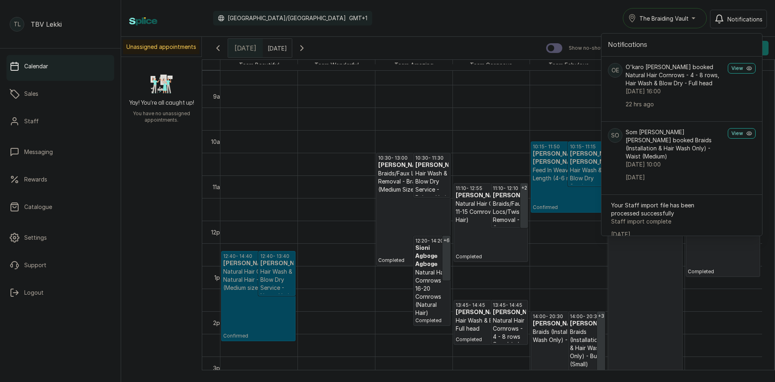
click at [532, 16] on div "Calendar [GEOGRAPHIC_DATA]/[GEOGRAPHIC_DATA] GMT+1 The Braiding Vault Notificat…" at bounding box center [448, 18] width 638 height 20
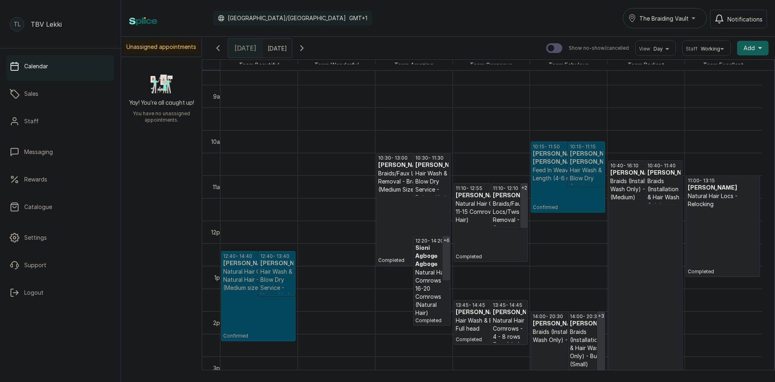
click at [257, 283] on p "Natural Hair Cornrows - Natural Hair - Full twists (Medium size)" at bounding box center [258, 279] width 70 height 24
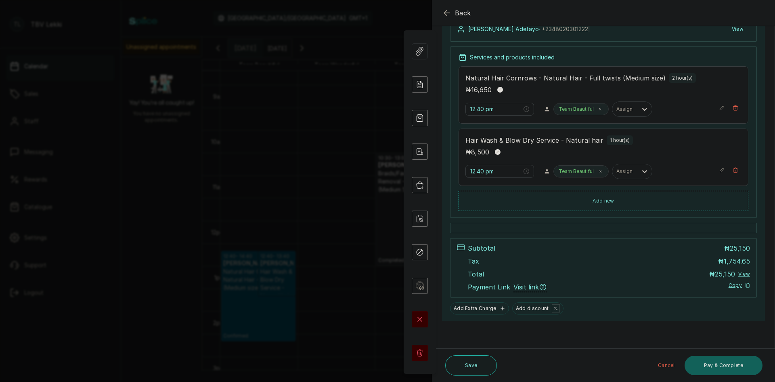
scroll to position [102, 0]
click at [722, 366] on button "Pay & Complete" at bounding box center [724, 364] width 78 height 19
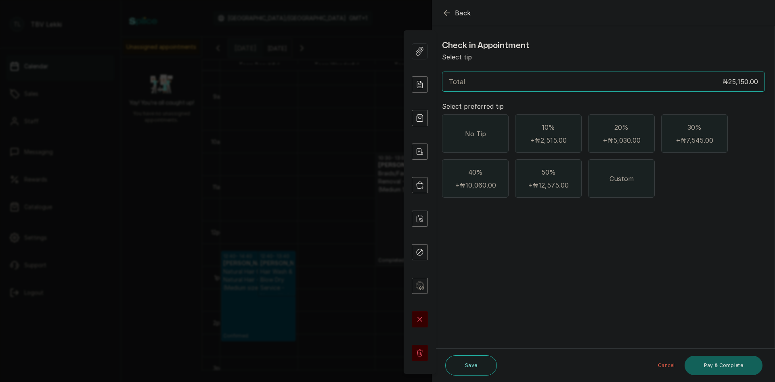
click at [485, 124] on div "No Tip" at bounding box center [475, 133] width 67 height 38
click at [746, 370] on button "Pay & Complete" at bounding box center [724, 364] width 78 height 19
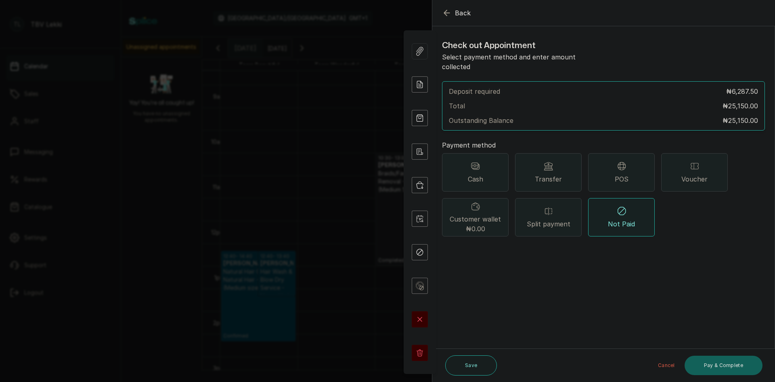
click at [533, 167] on div "Transfer" at bounding box center [548, 172] width 67 height 38
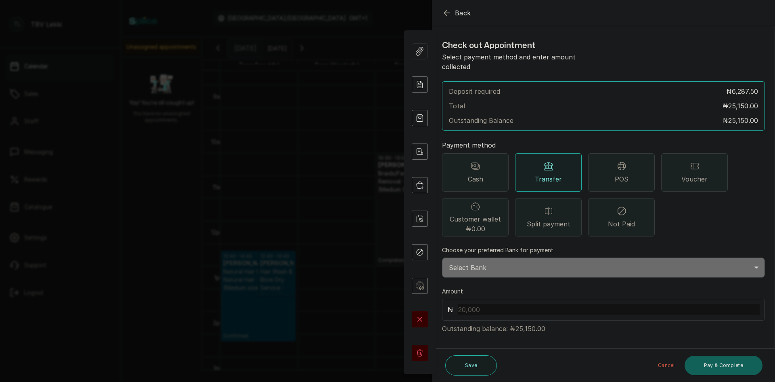
click at [524, 257] on select "Select Bank TRACTION/TBV LEKKI Paystack-Titan Traction - The braiding vault lek…" at bounding box center [603, 267] width 323 height 20
select select "118e1c88-eefc-4432-b8b6-73435625d06e"
click at [442, 257] on select "Select Bank TRACTION/TBV LEKKI Paystack-Titan Traction - The braiding vault lek…" at bounding box center [603, 267] width 323 height 20
click at [509, 304] on input "text" at bounding box center [609, 309] width 302 height 11
type input "25,150"
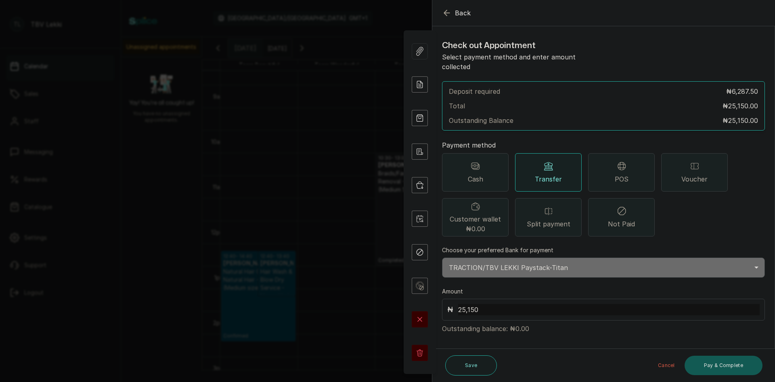
click at [731, 361] on button "Pay & Complete" at bounding box center [724, 364] width 78 height 19
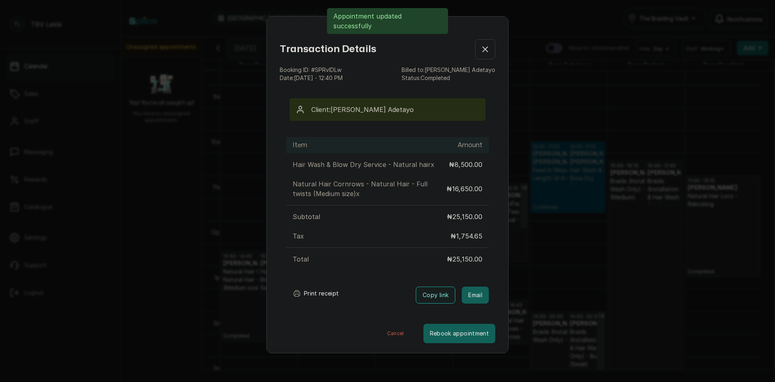
click at [326, 294] on button "Print receipt" at bounding box center [315, 293] width 59 height 16
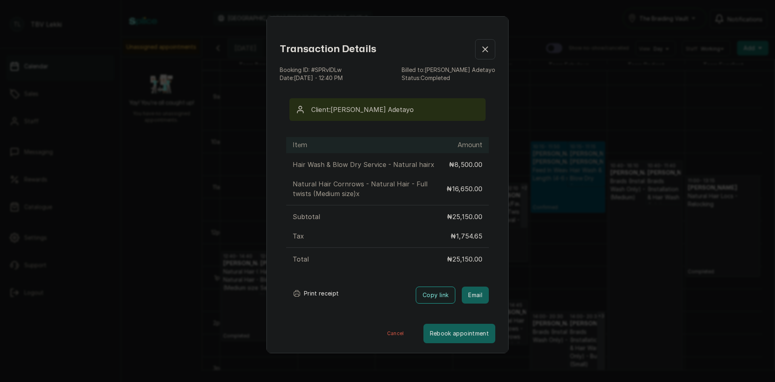
click at [483, 49] on icon "button" at bounding box center [485, 49] width 10 height 10
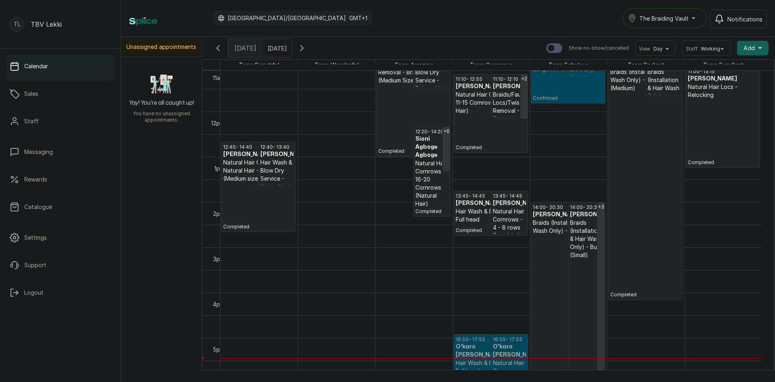
scroll to position [531, 0]
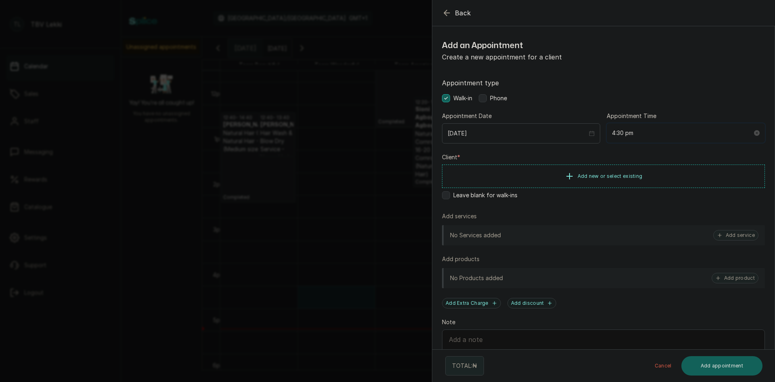
click at [613, 133] on input "4:30 pm" at bounding box center [682, 132] width 141 height 9
click at [638, 217] on div "25" at bounding box center [638, 217] width 19 height 11
type input "5:25 pm"
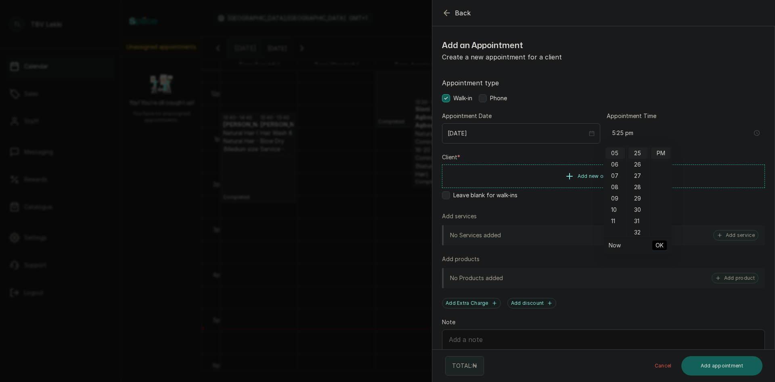
click at [662, 244] on span "OK" at bounding box center [660, 244] width 8 height 15
click at [606, 175] on span "Add new or select existing" at bounding box center [610, 175] width 65 height 6
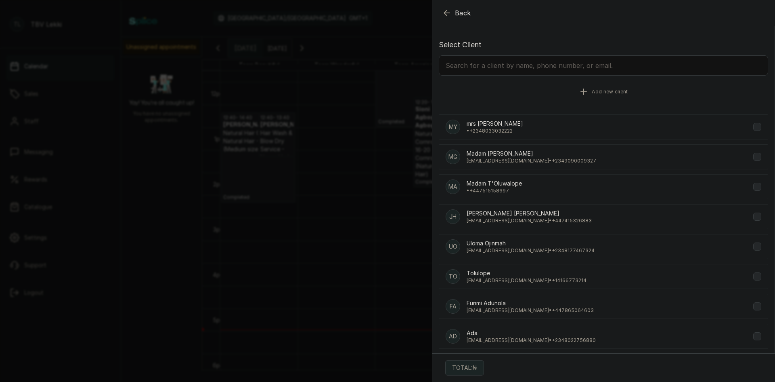
click at [593, 93] on span "Add new client" at bounding box center [610, 91] width 36 height 6
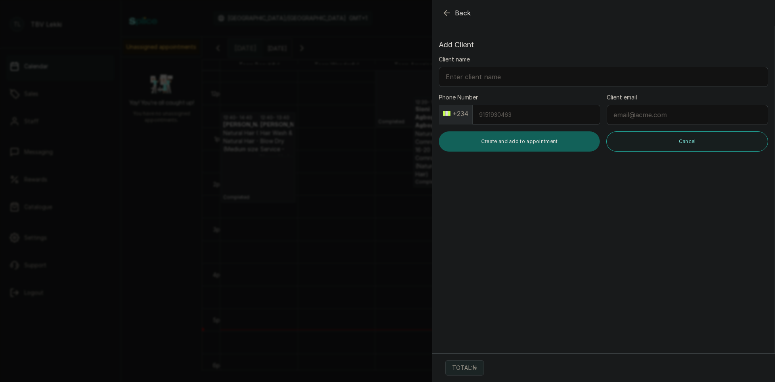
click at [511, 120] on input "Phone Number" at bounding box center [536, 115] width 128 height 20
type input "9071306678"
click at [491, 79] on input "Client name" at bounding box center [603, 77] width 329 height 20
type input "Oluchi"
click at [642, 117] on input "Client email" at bounding box center [688, 115] width 162 height 20
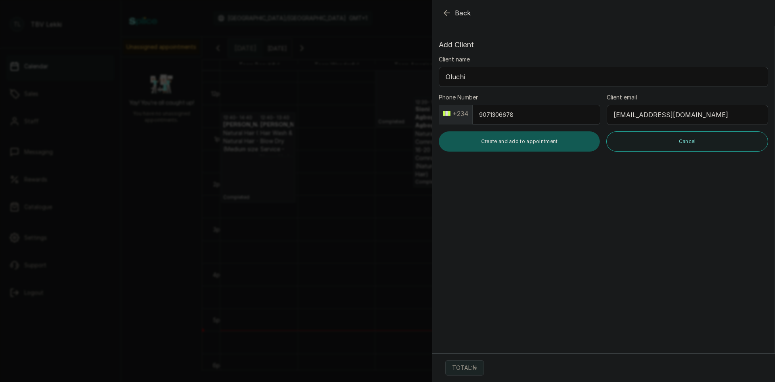
type input "[EMAIL_ADDRESS][DOMAIN_NAME]"
click at [530, 148] on button "Create and add to appointment" at bounding box center [519, 141] width 161 height 20
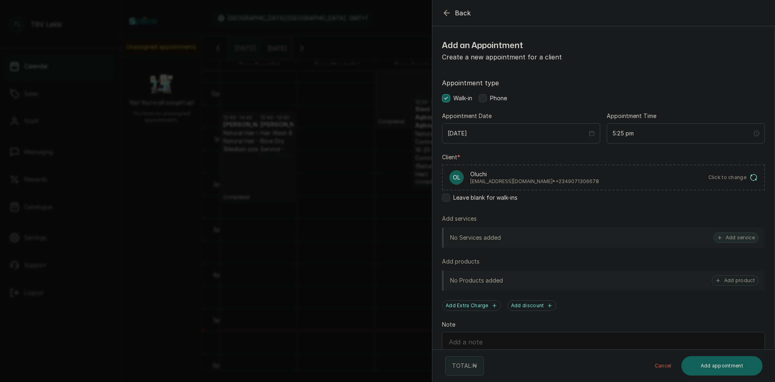
click at [742, 237] on button "Add service" at bounding box center [735, 237] width 45 height 10
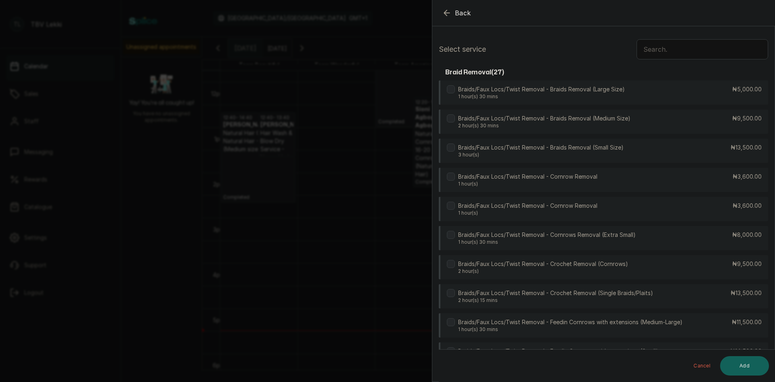
click at [684, 48] on input "text" at bounding box center [703, 49] width 132 height 20
click at [648, 124] on div "Braids/Faux Locs/Twist Removal - Braids Removal (Medium Size) 2 hour(s) 30 mins…" at bounding box center [603, 121] width 329 height 25
click at [745, 371] on button "Add" at bounding box center [744, 365] width 49 height 19
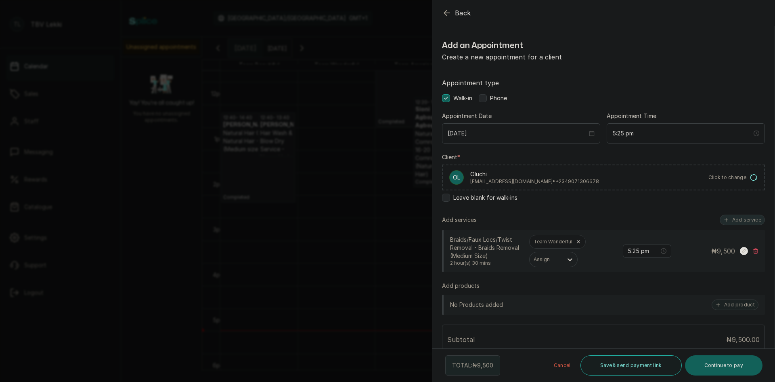
click at [748, 217] on button "Add service" at bounding box center [742, 219] width 45 height 10
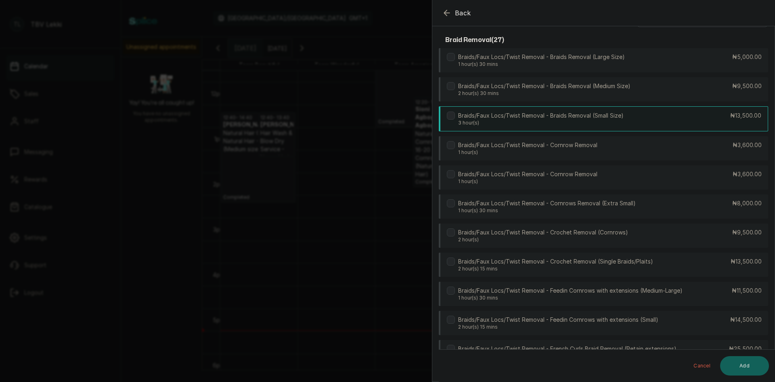
scroll to position [0, 0]
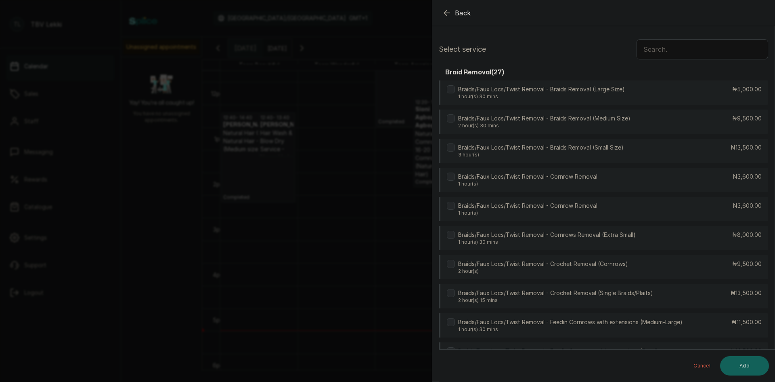
click at [667, 50] on input "text" at bounding box center [703, 49] width 132 height 20
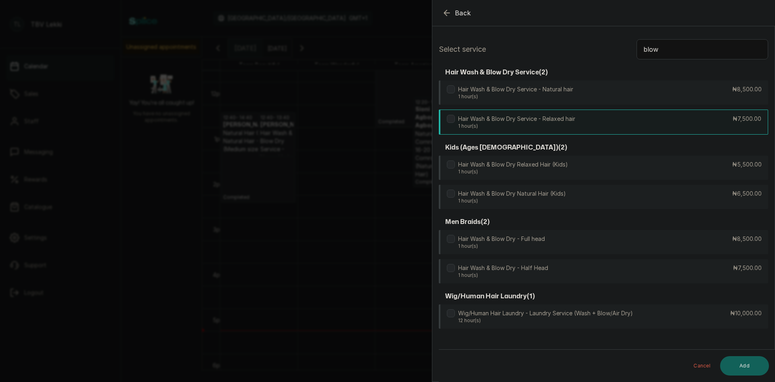
type input "blow"
click at [691, 118] on div "Hair Wash & Blow Dry Service - Relaxed hair 1 hour(s) ₦7,500.00" at bounding box center [603, 121] width 329 height 25
click at [743, 364] on button "Add" at bounding box center [744, 365] width 49 height 19
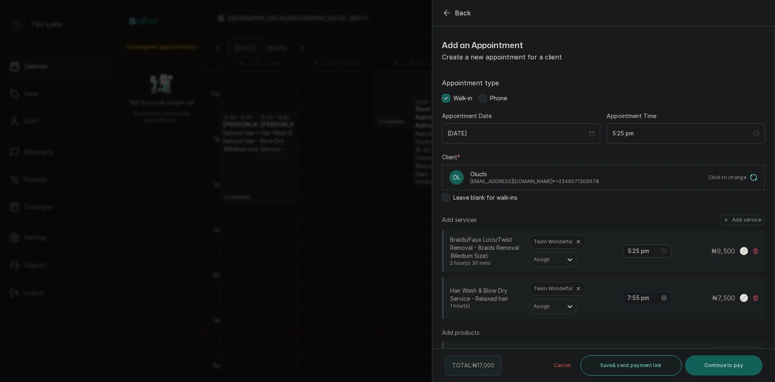
click at [629, 297] on input "7:55 pm" at bounding box center [643, 297] width 32 height 9
click at [627, 298] on input "7:25 pm" at bounding box center [643, 297] width 32 height 9
type input "5:25 pm"
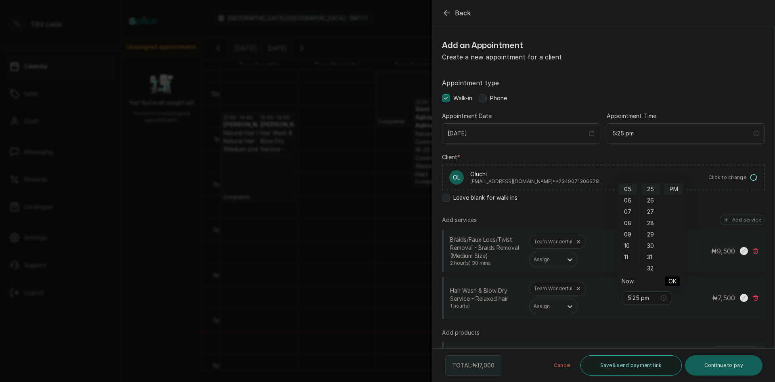
click at [617, 330] on div "Add products" at bounding box center [603, 332] width 323 height 8
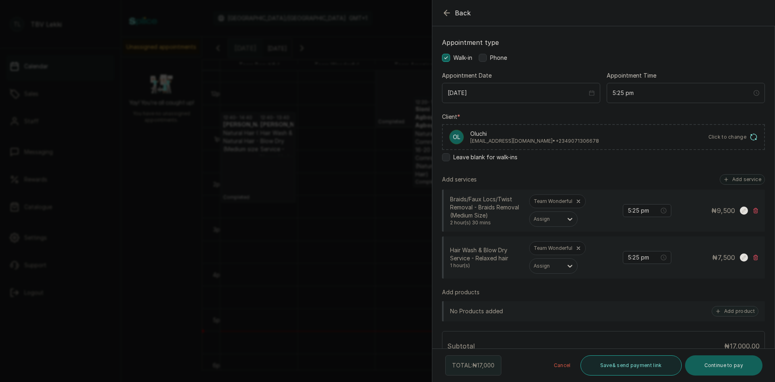
click at [633, 366] on button "Save & send payment link" at bounding box center [631, 365] width 101 height 20
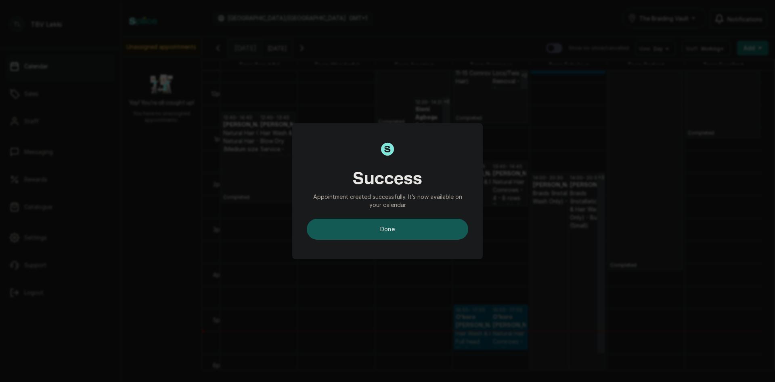
click at [431, 237] on button "done" at bounding box center [388, 228] width 162 height 21
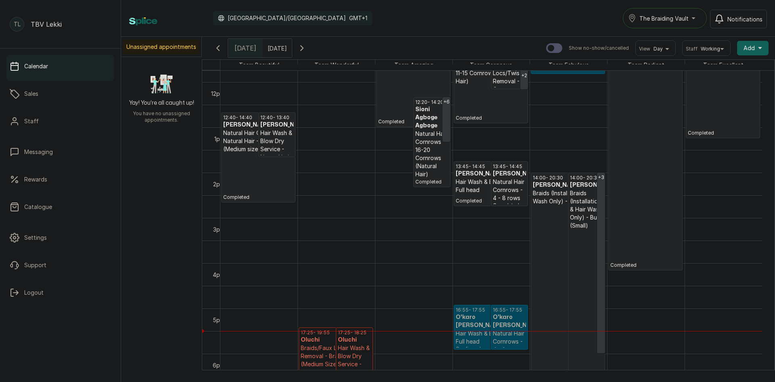
click at [351, 359] on p "Hair Wash & Blow Dry Service - Relaxed hair" at bounding box center [354, 360] width 33 height 32
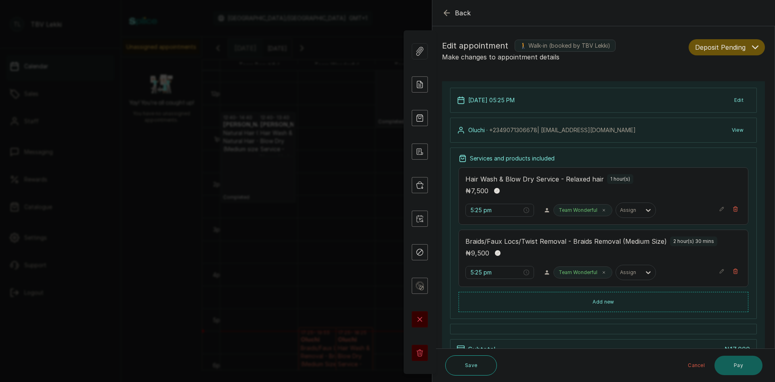
click at [752, 45] on icon "button" at bounding box center [755, 47] width 6 height 6
click at [709, 96] on button "Confirmed" at bounding box center [727, 91] width 76 height 19
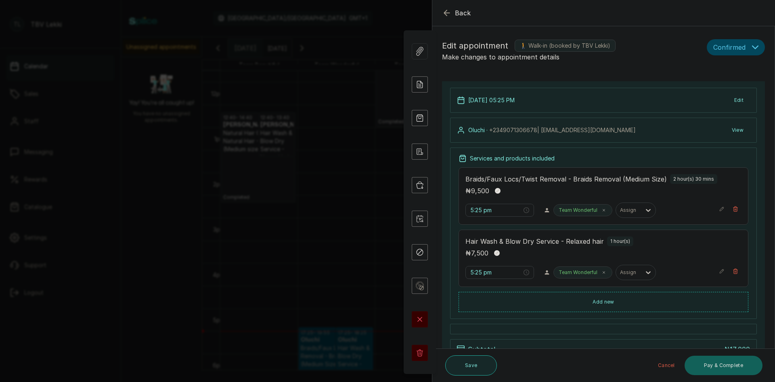
click at [475, 364] on button "Save" at bounding box center [471, 365] width 52 height 20
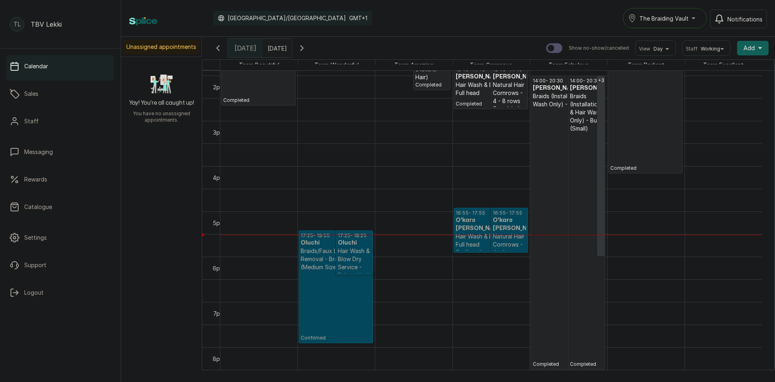
scroll to position [590, 0]
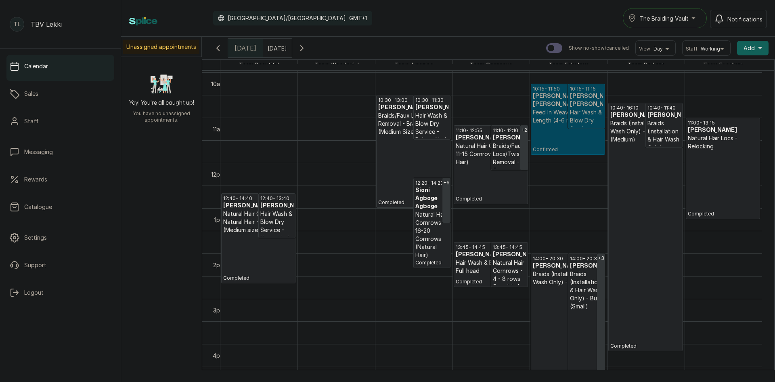
click at [307, 49] on icon "button" at bounding box center [302, 48] width 10 height 10
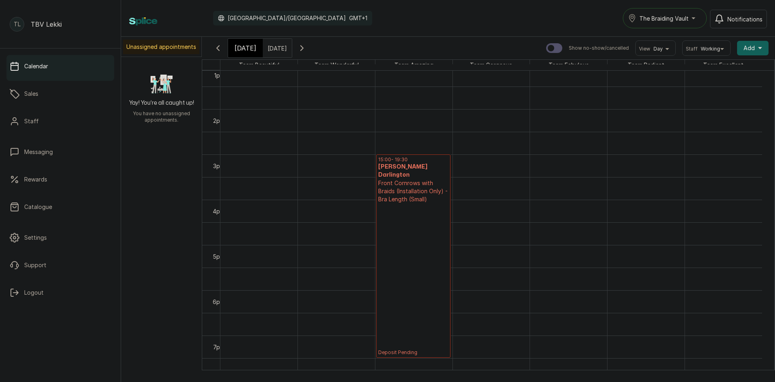
click at [397, 205] on p "Deposit Pending" at bounding box center [413, 279] width 70 height 152
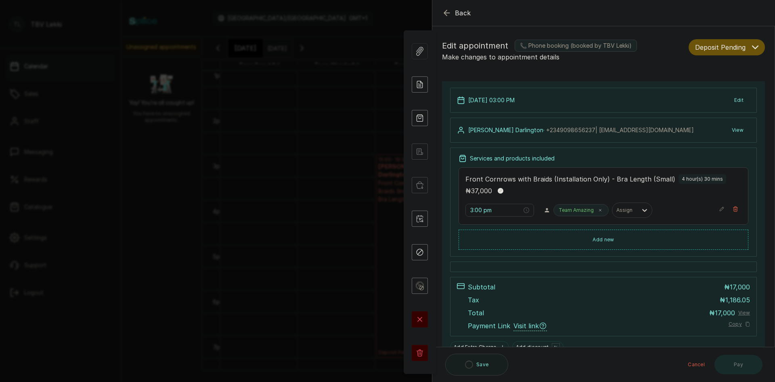
click at [752, 46] on icon "button" at bounding box center [755, 47] width 6 height 6
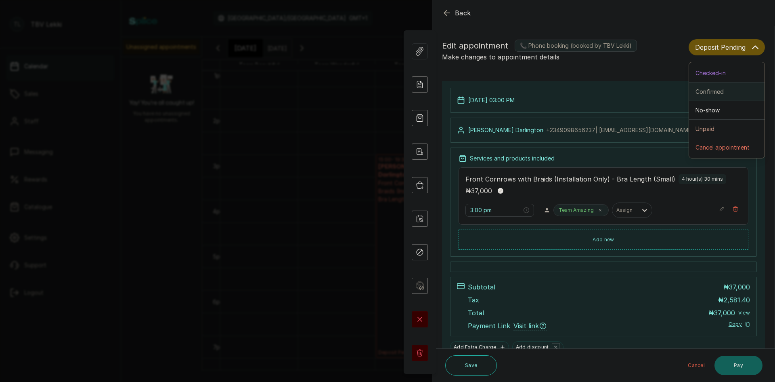
click at [722, 95] on div "Confirmed" at bounding box center [727, 91] width 63 height 8
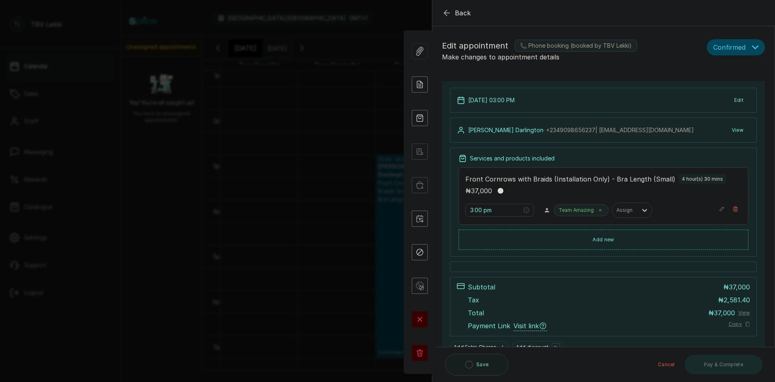
click at [449, 13] on icon "button" at bounding box center [446, 12] width 5 height 5
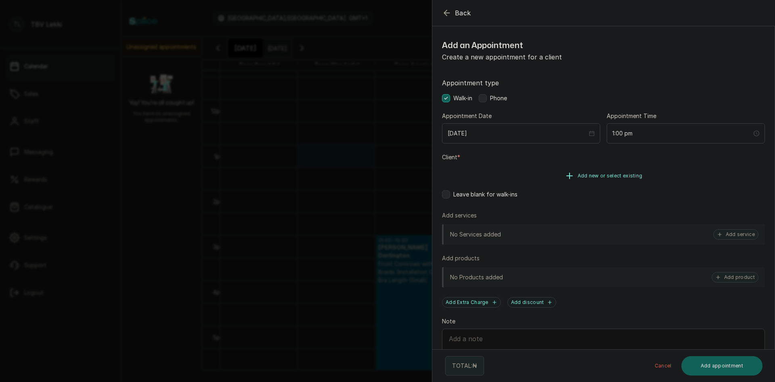
click at [594, 177] on span "Add new or select existing" at bounding box center [610, 175] width 65 height 6
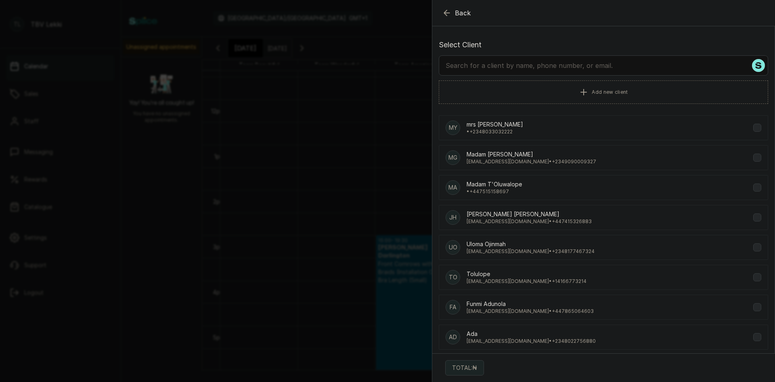
click at [525, 61] on input "text" at bounding box center [603, 65] width 329 height 20
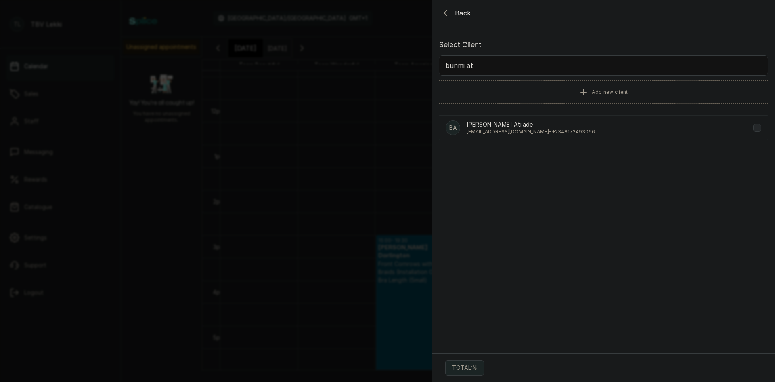
type input "bunmi at"
click at [530, 129] on p "[EMAIL_ADDRESS][DOMAIN_NAME] • [PHONE_NUMBER]" at bounding box center [531, 131] width 128 height 6
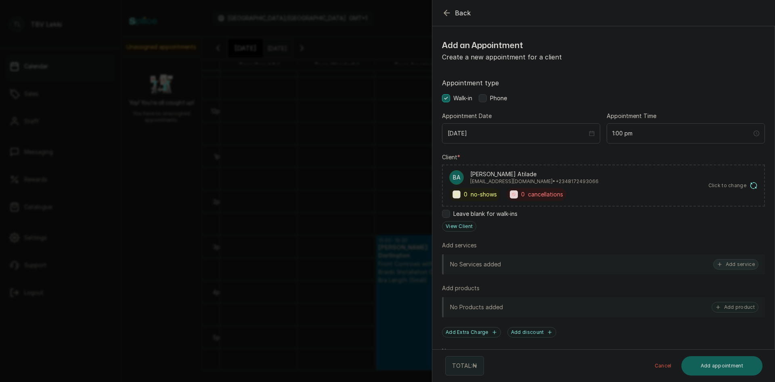
click at [734, 262] on button "Add service" at bounding box center [735, 264] width 45 height 10
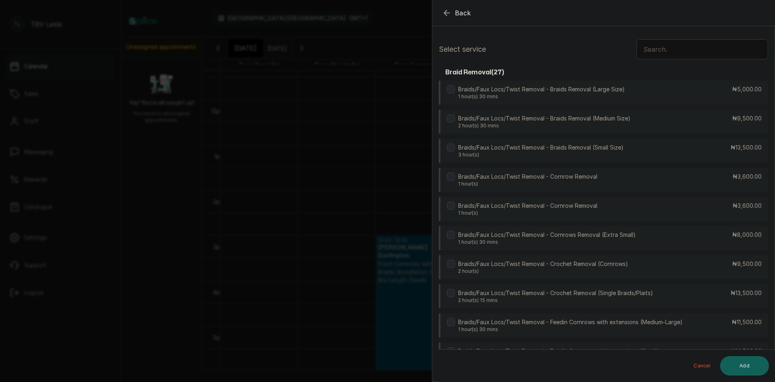
click at [642, 49] on input "text" at bounding box center [703, 49] width 132 height 20
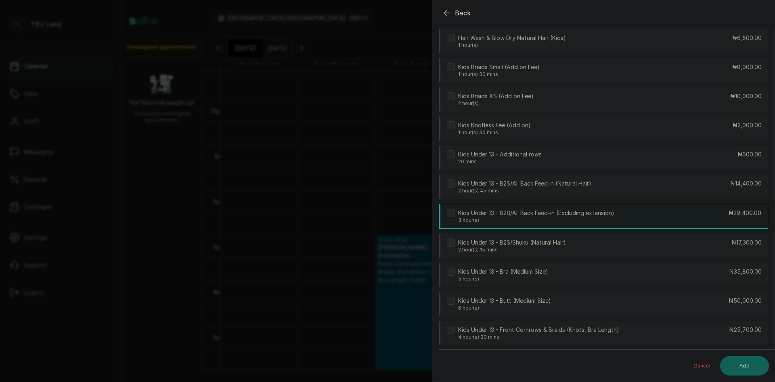
scroll to position [81, 0]
type input "kid"
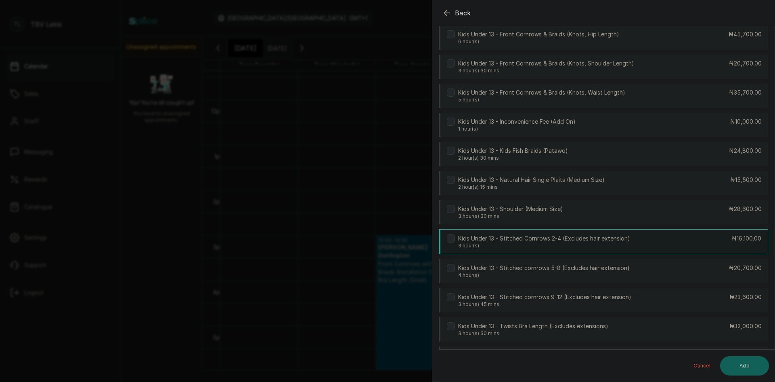
scroll to position [444, 0]
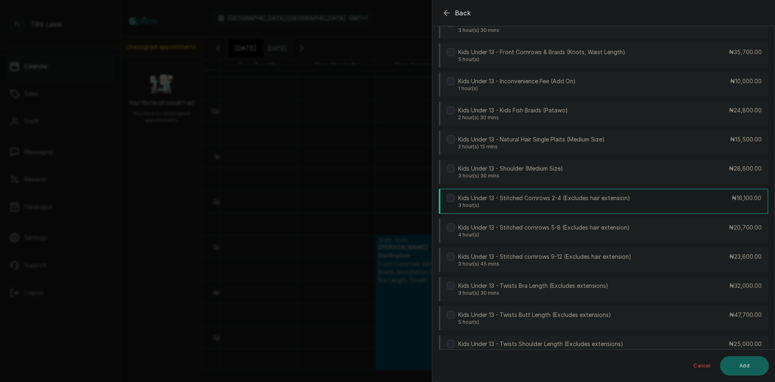
click at [535, 202] on p "3 hour(s)" at bounding box center [544, 205] width 172 height 6
click at [754, 367] on button "Add" at bounding box center [744, 365] width 49 height 19
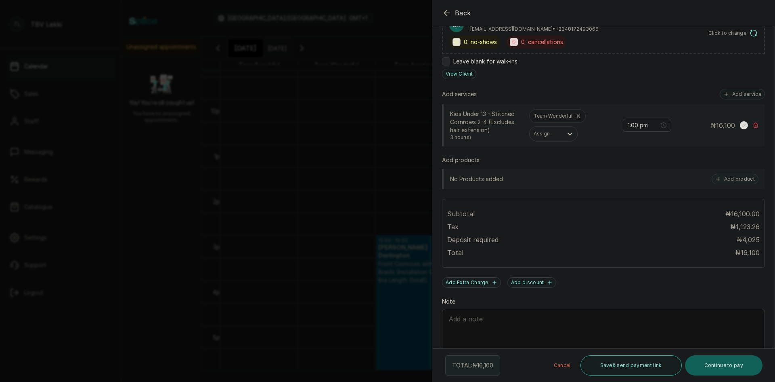
scroll to position [178, 0]
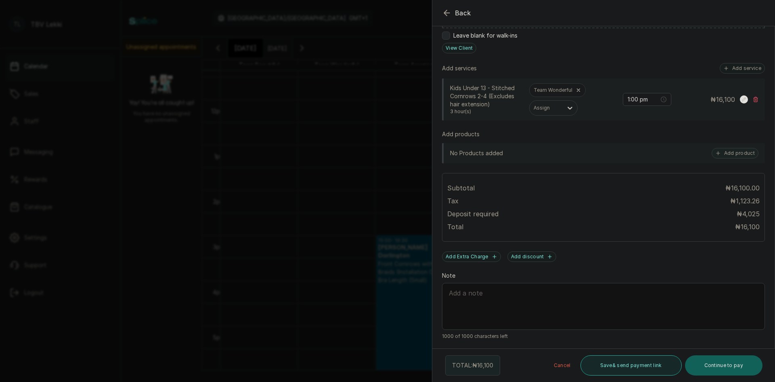
click at [617, 371] on button "Save & send payment link" at bounding box center [631, 365] width 101 height 20
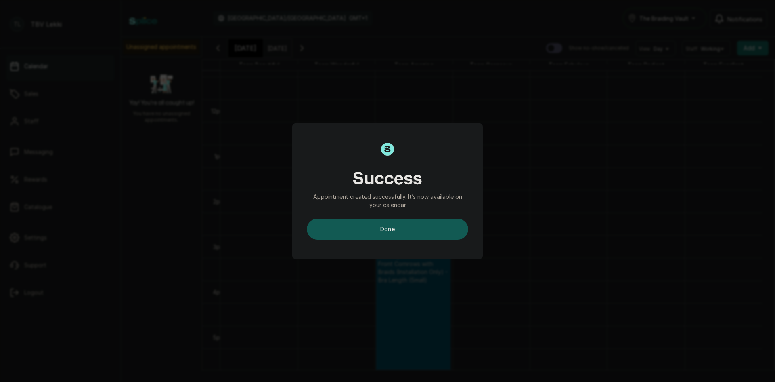
click at [388, 225] on button "done" at bounding box center [388, 228] width 162 height 21
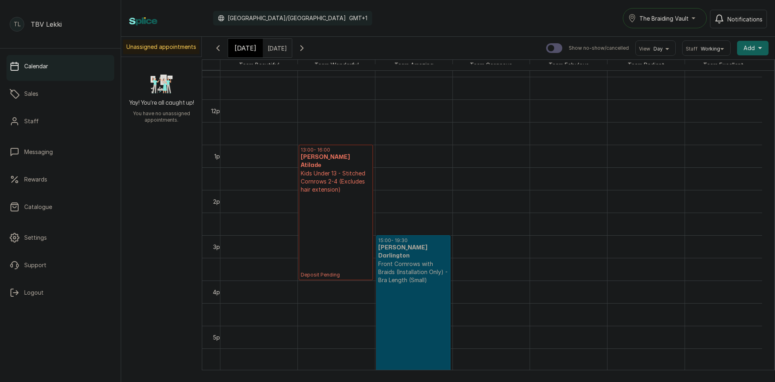
click at [350, 180] on p "Kids Under 13 - Stitched Cornrows 2-4 (Excludes hair extension)" at bounding box center [336, 181] width 70 height 24
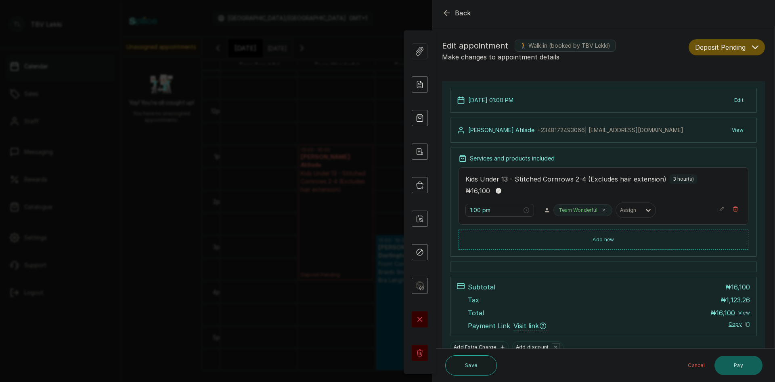
click at [752, 48] on icon "button" at bounding box center [755, 47] width 6 height 6
click at [707, 90] on span "Confirmed" at bounding box center [710, 91] width 28 height 8
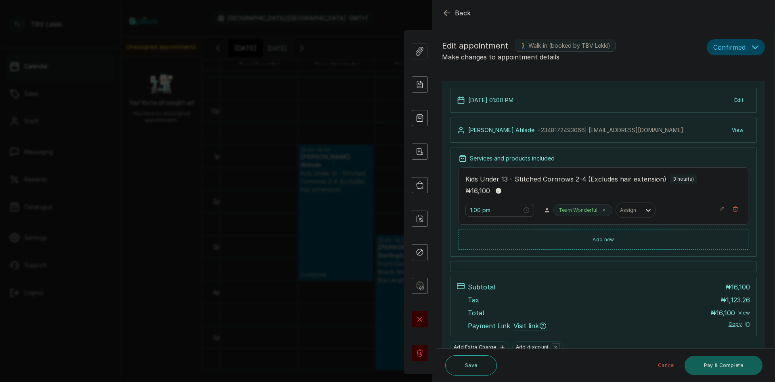
click at [445, 15] on icon "button" at bounding box center [447, 13] width 10 height 10
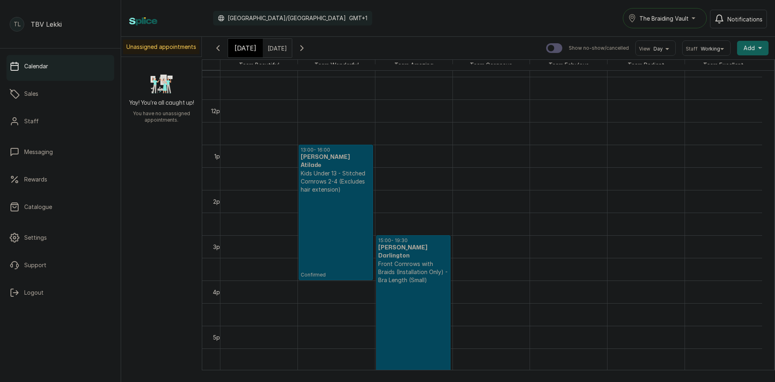
click at [247, 50] on span "[DATE]" at bounding box center [246, 48] width 22 height 10
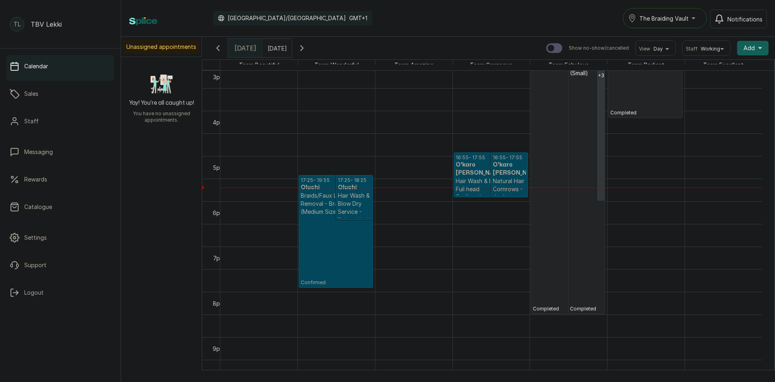
scroll to position [716, 0]
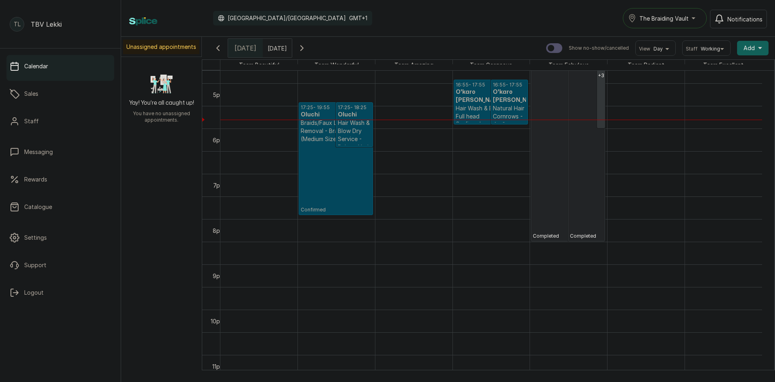
click at [219, 49] on icon "button" at bounding box center [218, 48] width 10 height 10
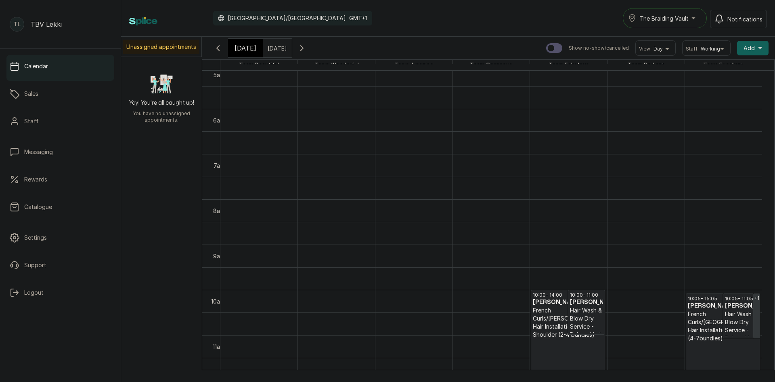
scroll to position [231, 0]
click at [312, 42] on button "Show no-show/cancelled" at bounding box center [301, 47] width 19 height 19
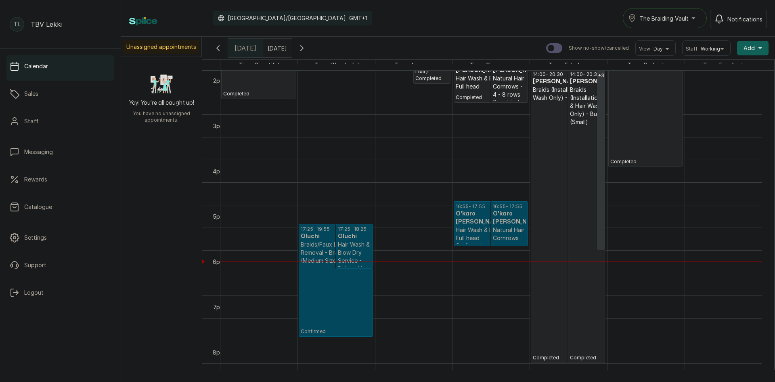
scroll to position [635, 0]
click at [324, 249] on p "Braids/Faux Locs/Twist Removal - Braids Removal (Medium Size)" at bounding box center [336, 252] width 70 height 24
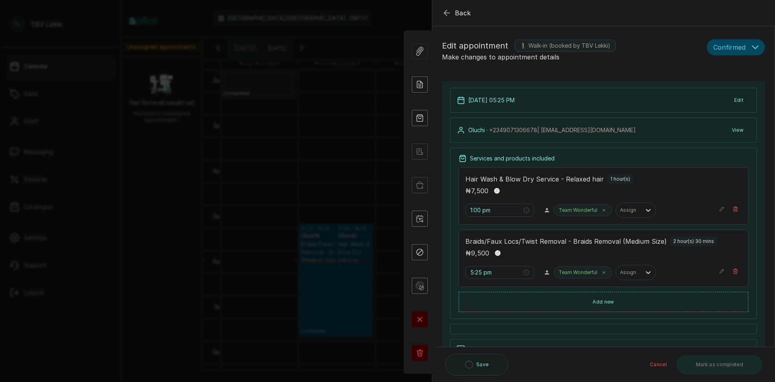
type input "5:25 pm"
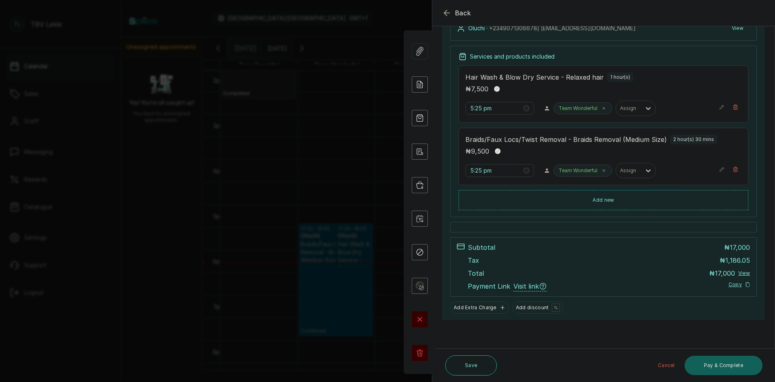
scroll to position [102, 0]
click at [655, 193] on button "Add new" at bounding box center [604, 200] width 290 height 19
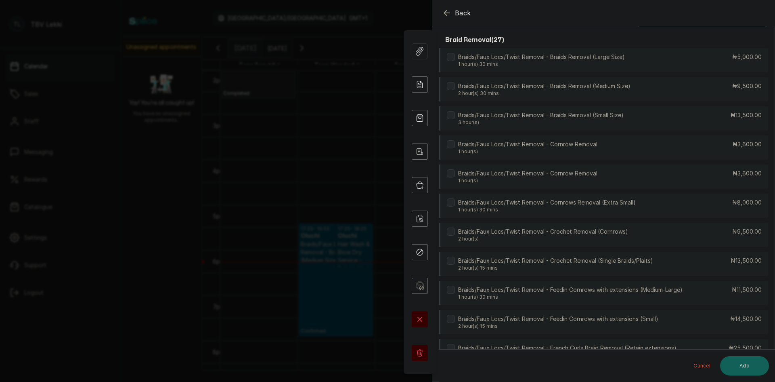
scroll to position [0, 0]
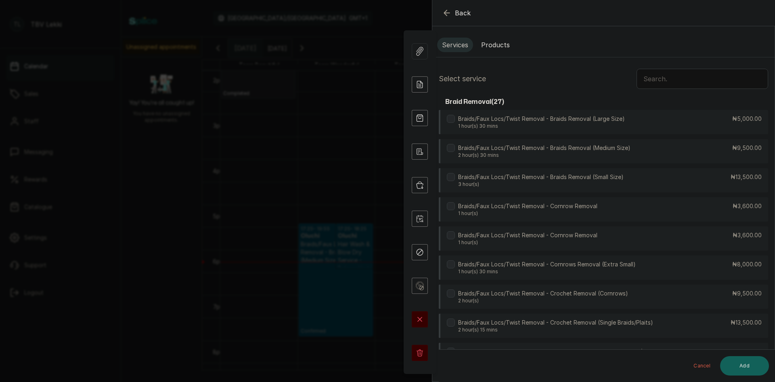
click at [663, 84] on input "text" at bounding box center [703, 79] width 132 height 20
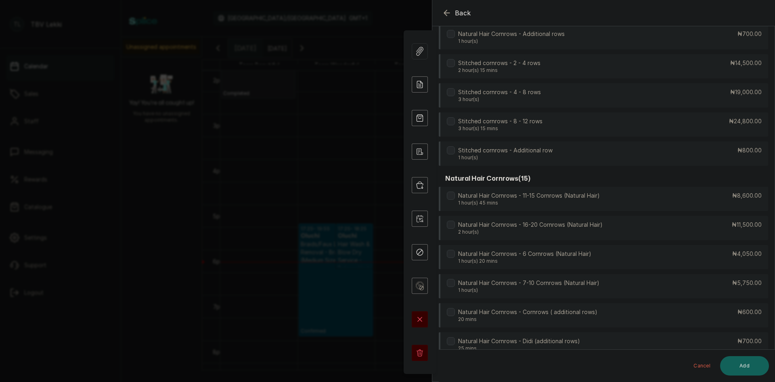
scroll to position [1370, 0]
type input "corn"
click at [557, 201] on p "1 hour(s) 45 mins" at bounding box center [529, 203] width 142 height 6
click at [539, 285] on p "Natural Hair Cornrows - 7-10 Cornrows (Natural Hair)" at bounding box center [528, 284] width 141 height 8
click at [449, 196] on icon at bounding box center [450, 196] width 3 height 2
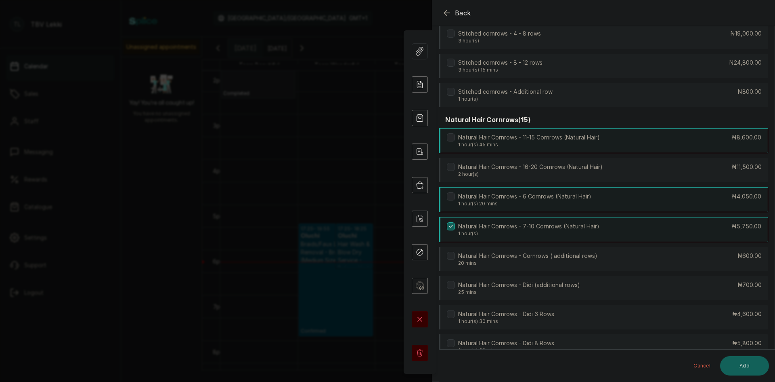
scroll to position [1451, 0]
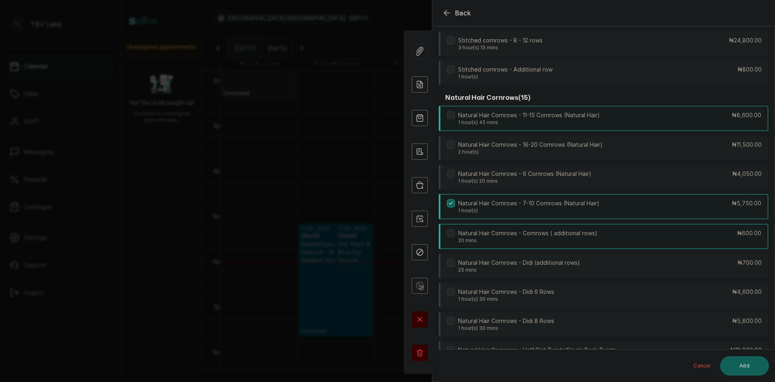
click at [449, 232] on label at bounding box center [451, 233] width 8 height 8
click at [740, 363] on button "Add" at bounding box center [744, 365] width 49 height 19
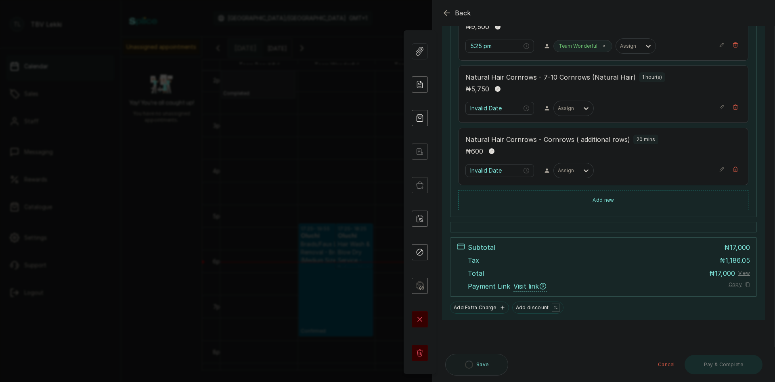
scroll to position [226, 0]
type input "7:55 pm"
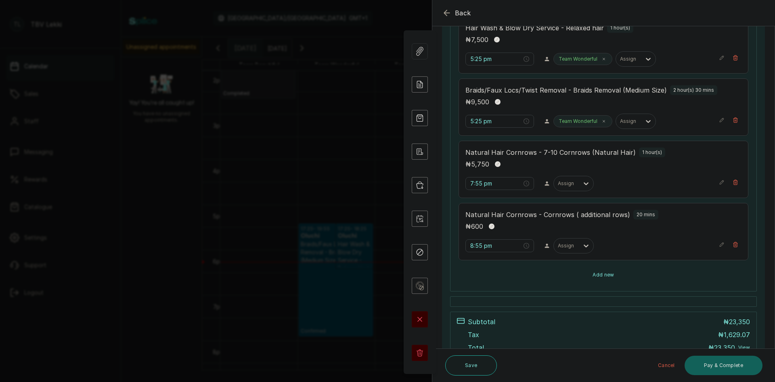
scroll to position [145, 0]
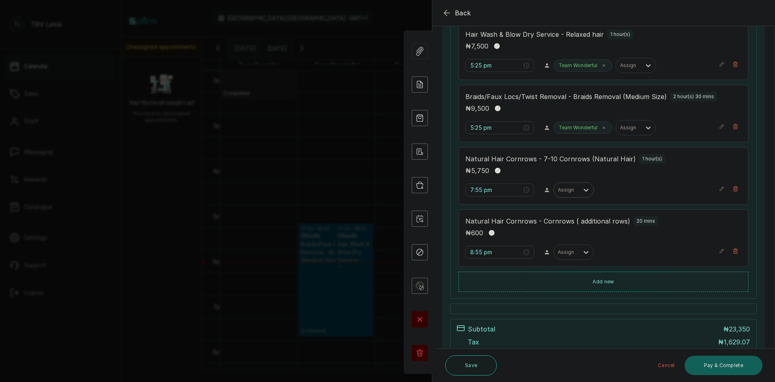
click at [583, 182] on div "Assign" at bounding box center [574, 189] width 40 height 15
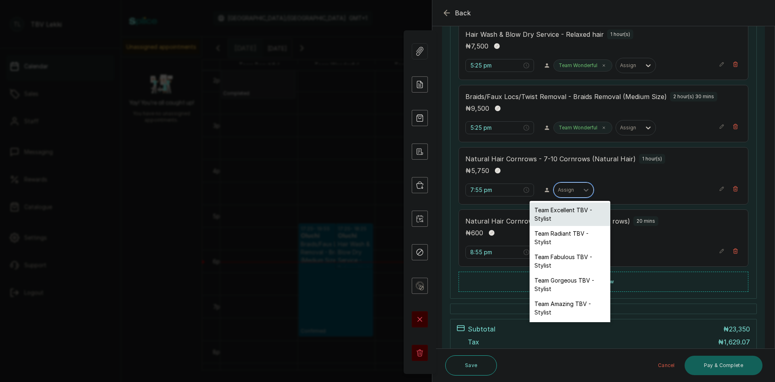
scroll to position [46, 0]
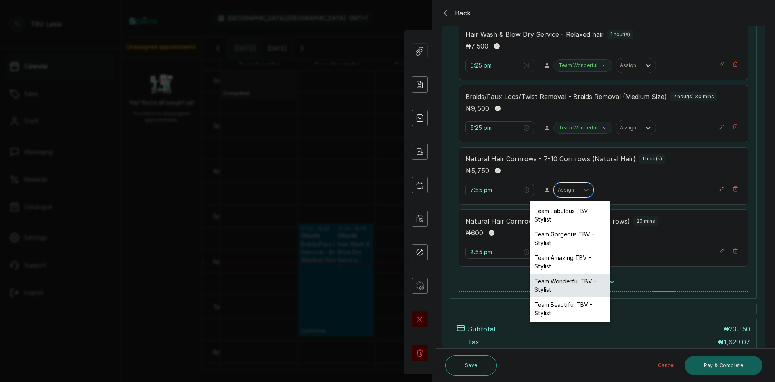
click at [563, 281] on div "Team Wonderful TBV - Stylist" at bounding box center [570, 284] width 81 height 23
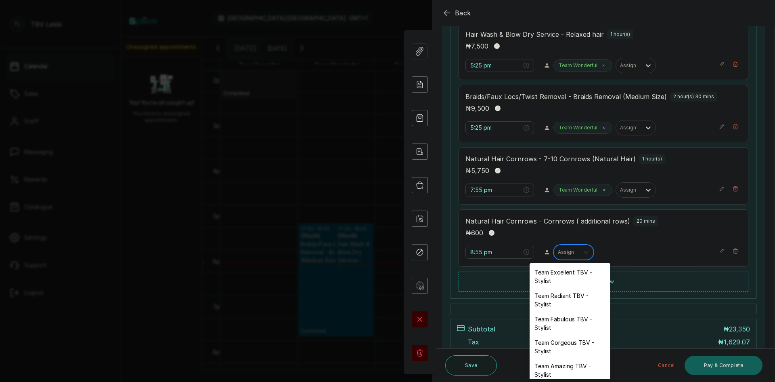
click at [585, 251] on icon at bounding box center [586, 252] width 8 height 8
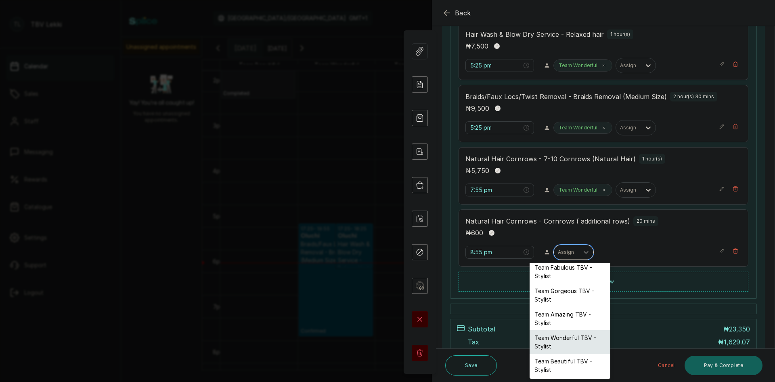
drag, startPoint x: 557, startPoint y: 342, endPoint x: 560, endPoint y: 334, distance: 8.6
click at [557, 342] on div "Team Wonderful TBV - Stylist" at bounding box center [570, 341] width 81 height 23
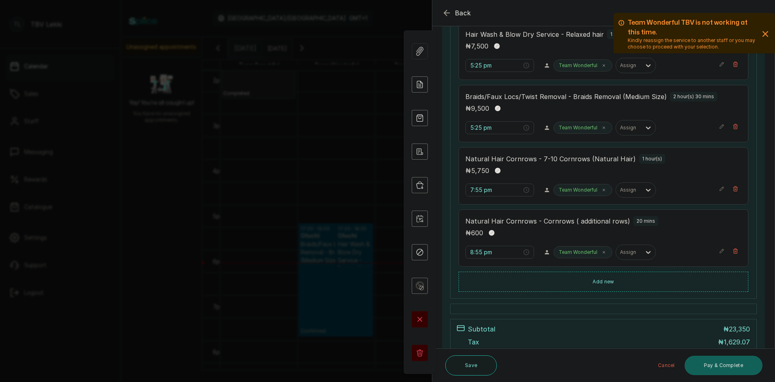
click at [763, 32] on icon "button" at bounding box center [765, 33] width 5 height 5
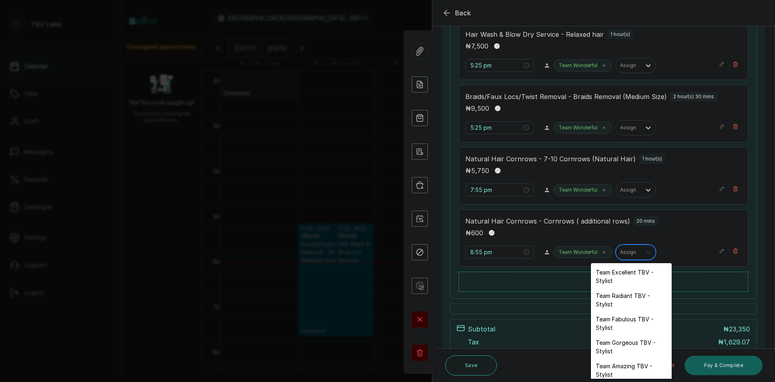
click at [641, 254] on div at bounding box center [648, 252] width 15 height 15
click at [479, 252] on input "8:55 pm" at bounding box center [496, 252] width 52 height 9
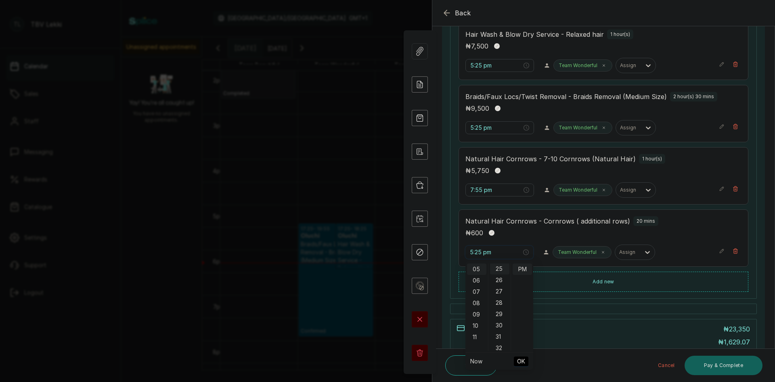
scroll to position [283, 0]
type input "5:25 pm"
type input "7:55 pm"
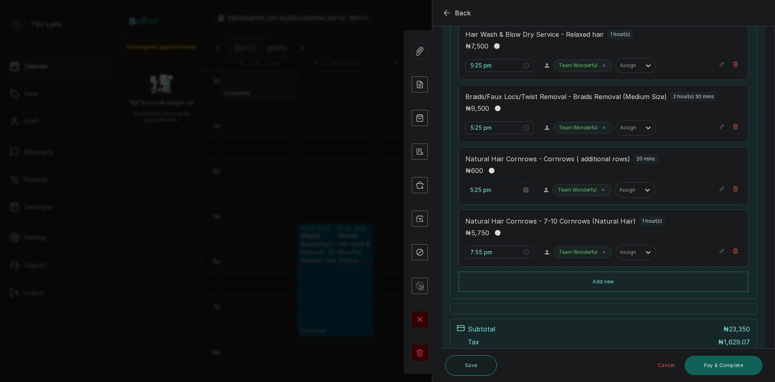
click at [478, 189] on input "5:25 pm" at bounding box center [496, 189] width 52 height 9
type input "5:25 pm"
click at [521, 302] on span "OK" at bounding box center [521, 298] width 8 height 15
click at [475, 252] on input "7:55 pm" at bounding box center [496, 252] width 52 height 9
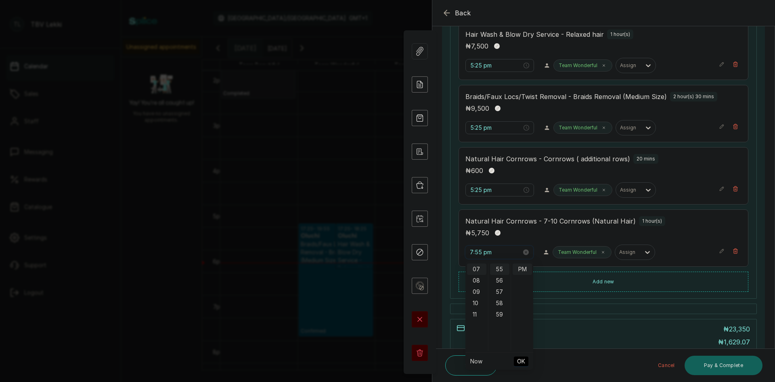
click at [478, 250] on input "7:55 pm" at bounding box center [496, 252] width 52 height 9
type input "5:25 pm"
click at [521, 363] on span "OK" at bounding box center [521, 360] width 8 height 15
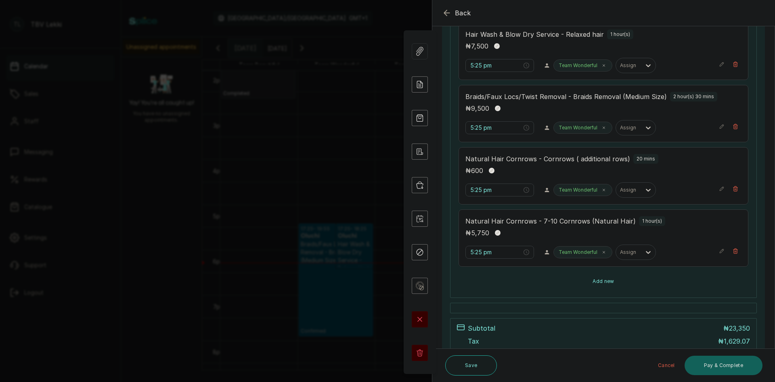
click at [600, 283] on button "Add new" at bounding box center [604, 280] width 290 height 19
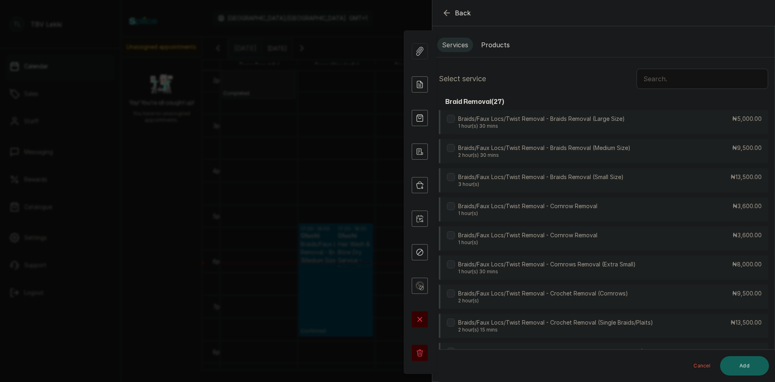
click at [641, 81] on input "text" at bounding box center [703, 79] width 132 height 20
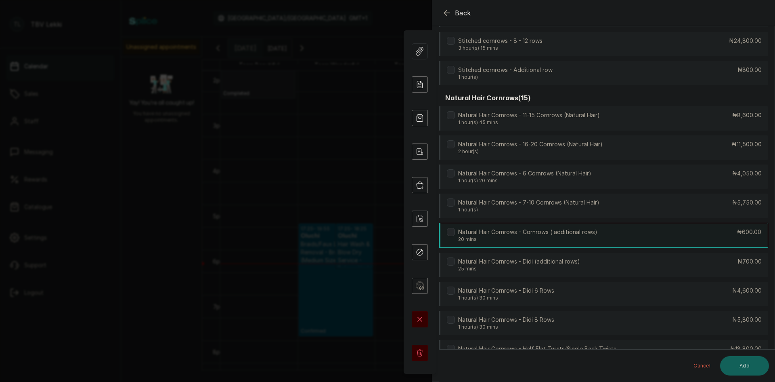
type input "cornro"
click at [566, 229] on p "Natural Hair Cornrows - Cornrows ( additional rows)" at bounding box center [527, 232] width 139 height 8
click at [749, 363] on button "Add" at bounding box center [744, 365] width 49 height 19
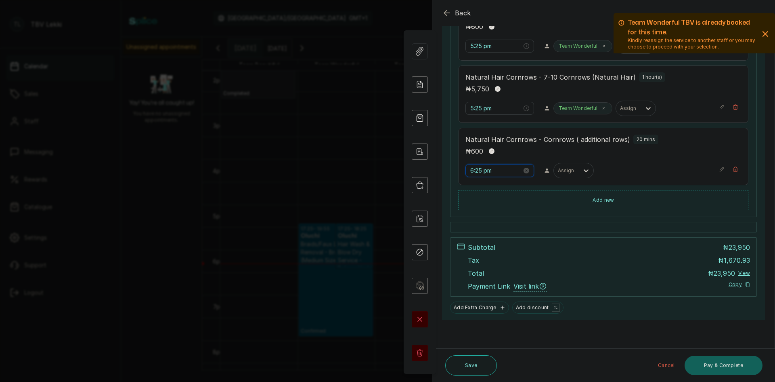
click at [474, 170] on input "6:25 pm" at bounding box center [496, 170] width 52 height 9
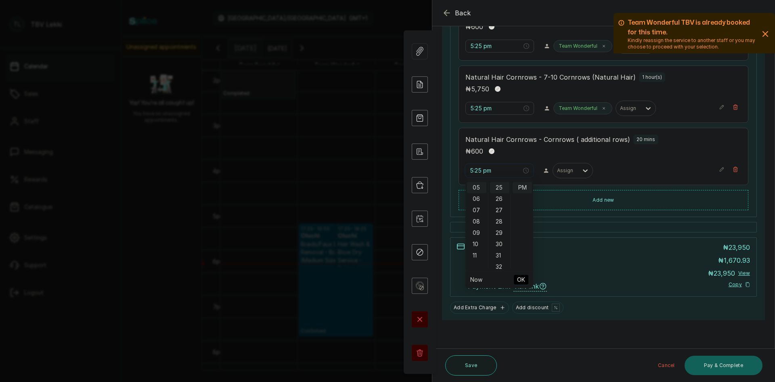
type input "5:25 pm"
click at [525, 279] on span "OK" at bounding box center [521, 279] width 8 height 15
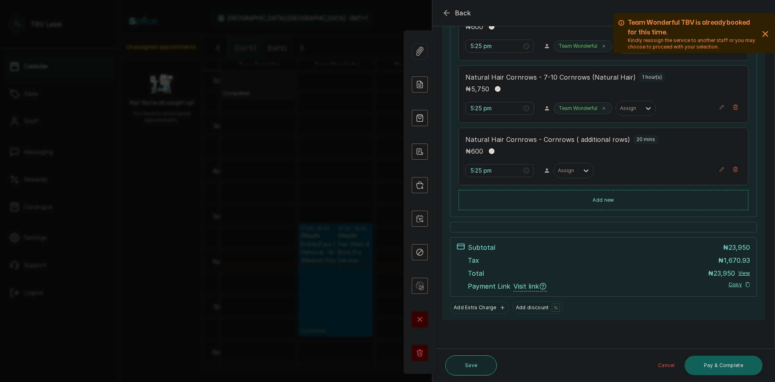
click at [480, 367] on button "Save" at bounding box center [471, 365] width 52 height 20
click at [761, 36] on icon "button" at bounding box center [766, 34] width 10 height 10
click at [761, 34] on icon "button" at bounding box center [766, 34] width 10 height 10
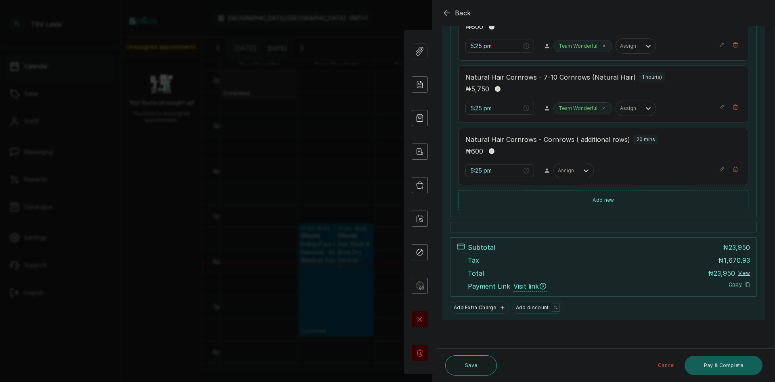
scroll to position [288, 0]
click at [462, 362] on button "Save" at bounding box center [471, 365] width 52 height 20
click at [582, 168] on icon at bounding box center [586, 170] width 8 height 8
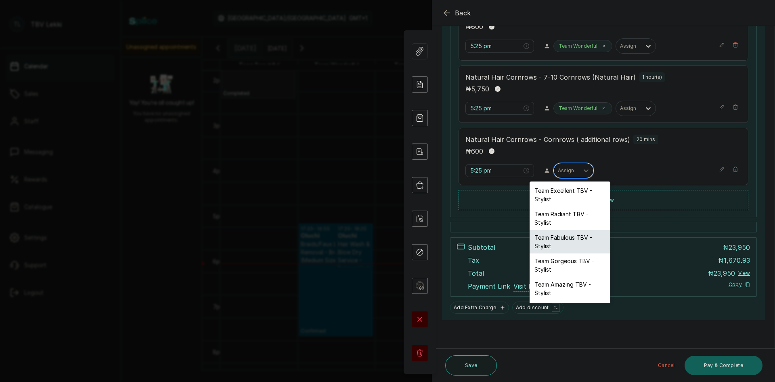
scroll to position [46, 0]
click at [551, 262] on div "Team Wonderful TBV - Stylist" at bounding box center [570, 265] width 81 height 23
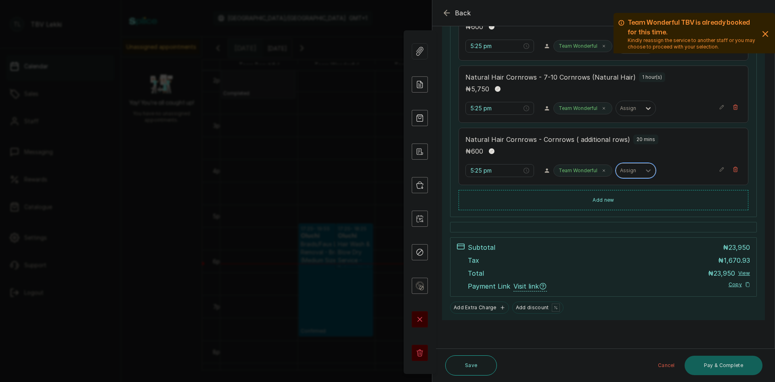
scroll to position [288, 0]
click at [761, 31] on icon "button" at bounding box center [766, 34] width 10 height 10
click at [761, 33] on icon "button" at bounding box center [766, 34] width 10 height 10
click at [763, 35] on icon "button" at bounding box center [765, 33] width 5 height 5
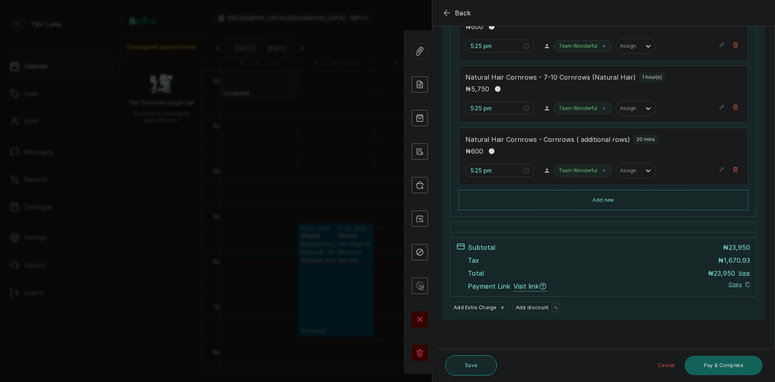
click at [470, 363] on button "Save" at bounding box center [471, 365] width 52 height 20
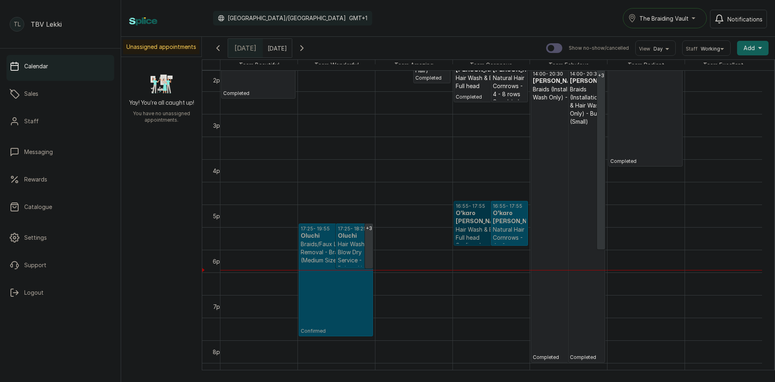
click at [482, 213] on link "16:55 - 17:55 O'karo Etim Akamune Hair Wash & Blow Dry - Full head Confirmed" at bounding box center [491, 223] width 74 height 45
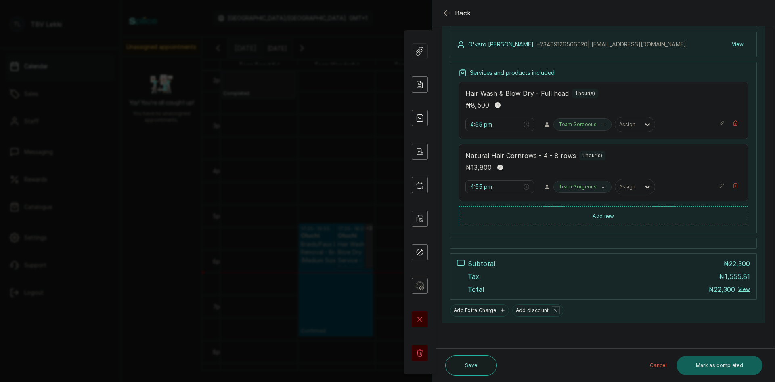
scroll to position [121, 0]
click at [708, 363] on button "Mark as completed" at bounding box center [720, 364] width 86 height 19
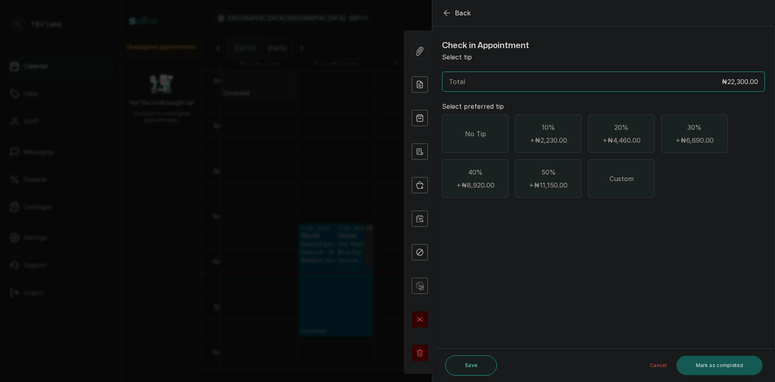
scroll to position [0, 0]
click at [469, 130] on span "No Tip" at bounding box center [475, 134] width 21 height 10
click at [509, 83] on div "Total ₦22,300.00" at bounding box center [603, 82] width 309 height 10
click at [610, 178] on span "Custom" at bounding box center [622, 179] width 24 height 10
click at [495, 222] on input "text" at bounding box center [609, 222] width 302 height 11
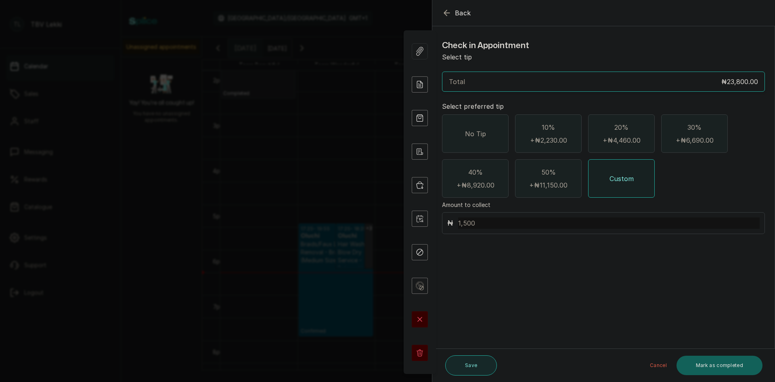
type input "1,500"
click at [463, 360] on button "Save" at bounding box center [471, 365] width 52 height 20
drag, startPoint x: 477, startPoint y: 222, endPoint x: 456, endPoint y: 222, distance: 21.0
click at [456, 222] on div "₦ 1,500" at bounding box center [603, 223] width 323 height 22
click at [724, 192] on div "No Tip 10% + ₦2,230.00 20% + ₦4,460.00 30% + ₦6,690.00 40% + ₦8,920.00 50% + ₦1…" at bounding box center [603, 155] width 323 height 83
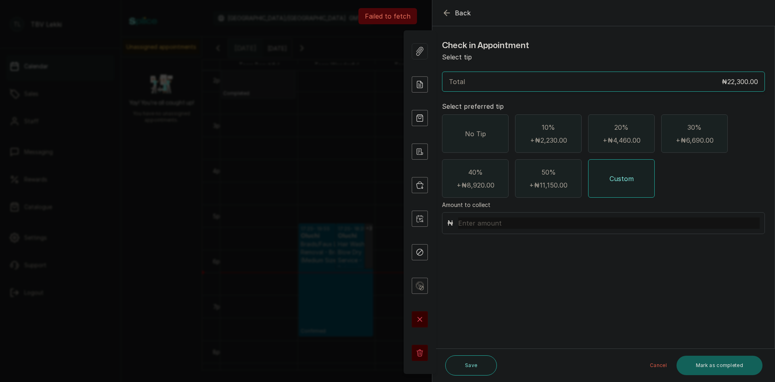
click at [489, 138] on div "No Tip" at bounding box center [475, 133] width 67 height 38
click at [614, 184] on div "Custom" at bounding box center [621, 178] width 67 height 38
click at [485, 221] on input "text" at bounding box center [609, 222] width 302 height 11
type input "1,500"
click at [713, 366] on button "Mark as completed" at bounding box center [720, 364] width 86 height 19
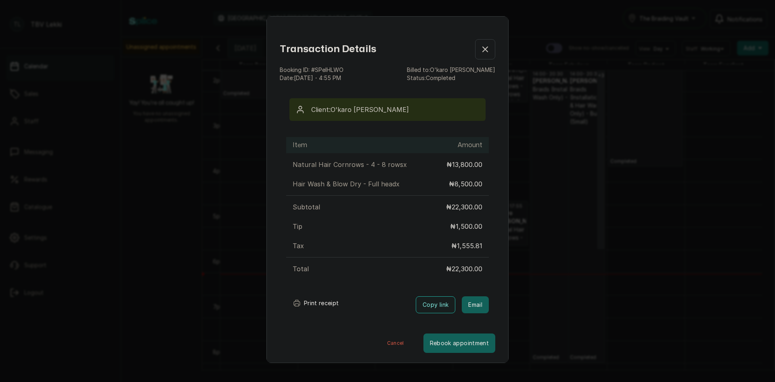
click at [313, 304] on button "Print receipt" at bounding box center [315, 303] width 59 height 16
drag, startPoint x: 480, startPoint y: 49, endPoint x: 487, endPoint y: 42, distance: 8.9
click at [481, 48] on icon "button" at bounding box center [485, 49] width 10 height 10
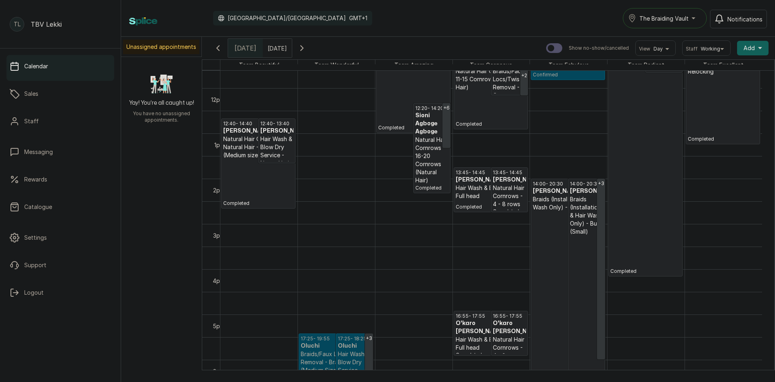
scroll to position [508, 0]
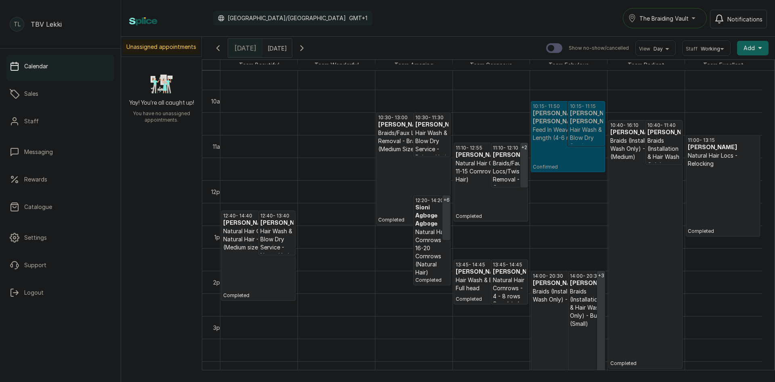
type input "dd/MM/yyyy"
click at [270, 47] on input "dd/MM/yyyy" at bounding box center [269, 46] width 13 height 14
click at [277, 98] on span "11" at bounding box center [275, 99] width 4 height 7
click at [298, 172] on button "OK" at bounding box center [289, 174] width 17 height 13
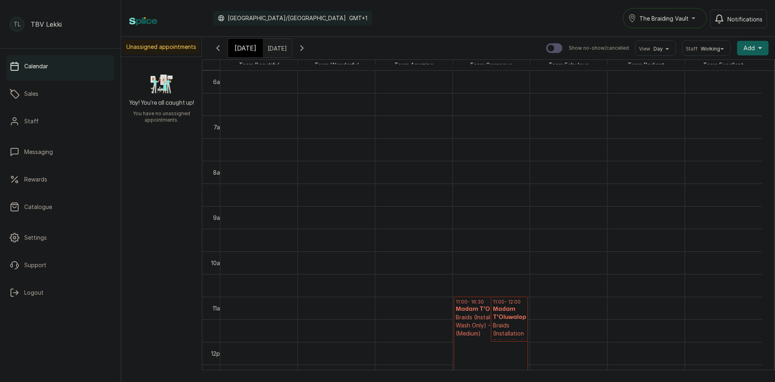
click at [509, 323] on p "Braids (Installation & Hair Wash Only) - Knotless fee (Add on)" at bounding box center [509, 349] width 33 height 57
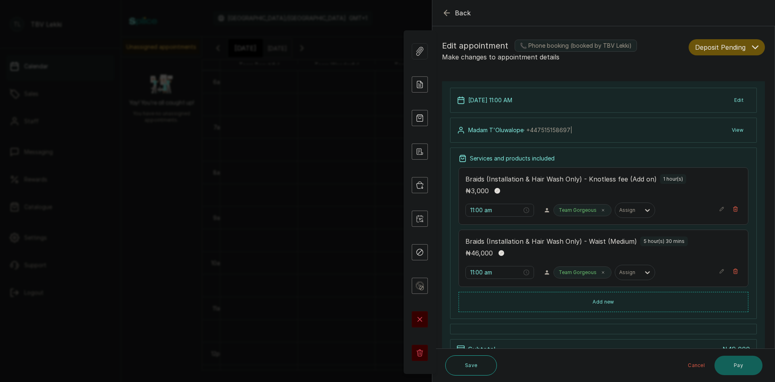
click at [753, 46] on icon "button" at bounding box center [756, 47] width 6 height 3
click at [718, 92] on div "Confirmed" at bounding box center [727, 91] width 63 height 8
click at [447, 13] on icon "button" at bounding box center [447, 13] width 10 height 10
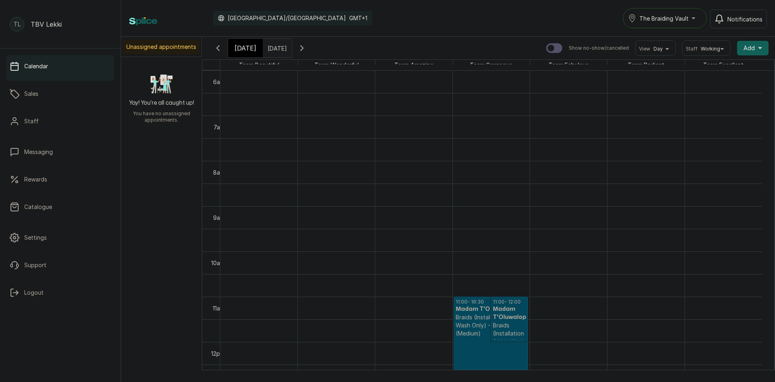
click at [274, 49] on input "[DATE]" at bounding box center [269, 46] width 13 height 14
click at [215, 115] on div "13" at bounding box center [209, 112] width 12 height 12
click at [299, 174] on button "OK" at bounding box center [290, 174] width 17 height 13
type input "[DATE]"
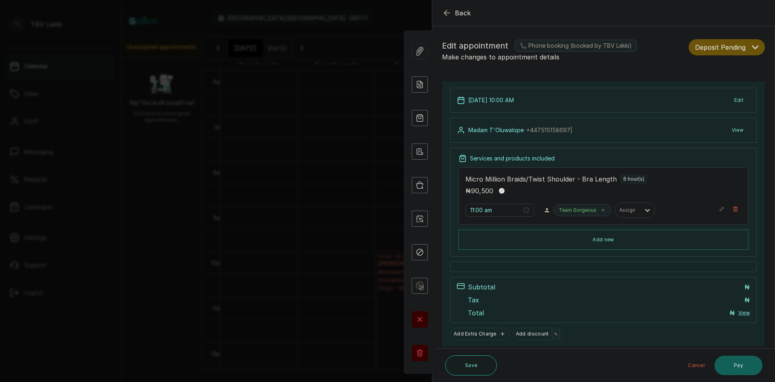
type input "10:00 am"
click at [753, 44] on button "Deposit Pending" at bounding box center [727, 47] width 76 height 16
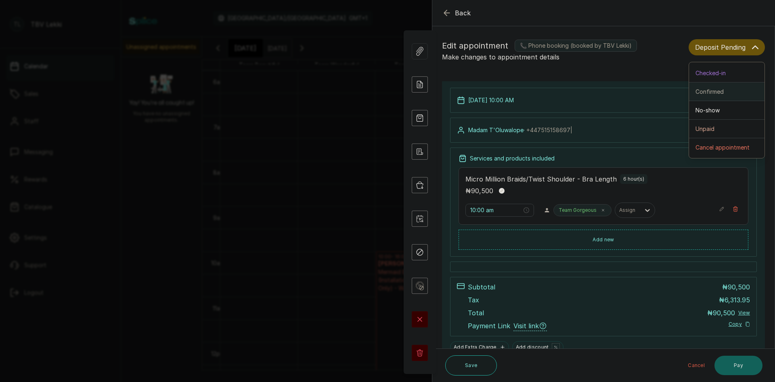
click at [716, 93] on span "Confirmed" at bounding box center [710, 91] width 28 height 8
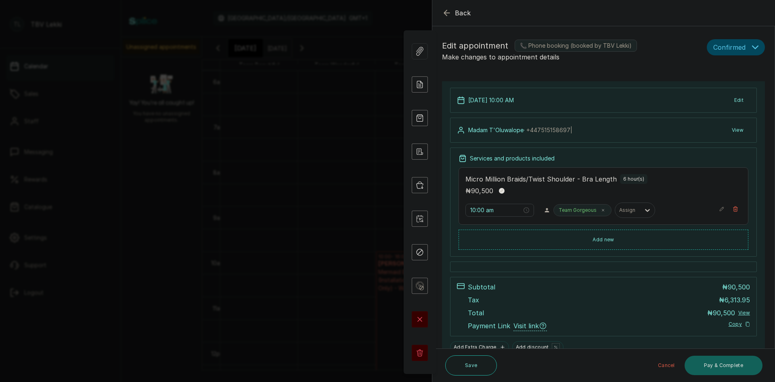
click at [451, 13] on icon "button" at bounding box center [447, 13] width 10 height 10
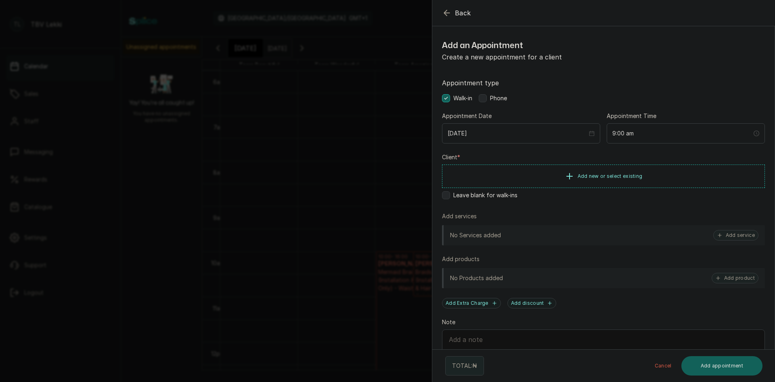
click at [447, 14] on icon "button" at bounding box center [447, 13] width 10 height 10
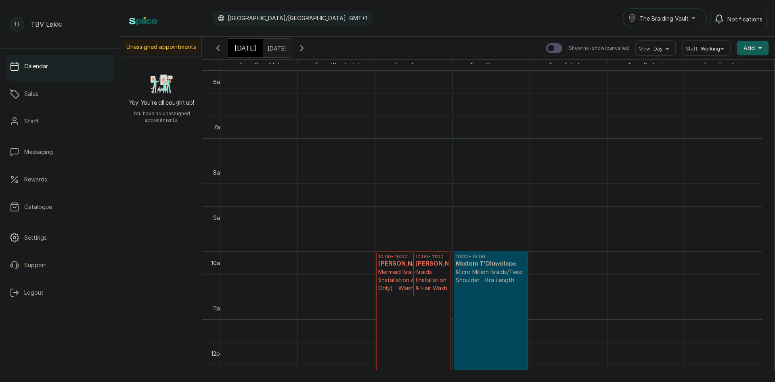
click at [697, 23] on button "The Braiding Vault" at bounding box center [665, 18] width 84 height 20
click at [697, 39] on span "The Braiding Vault Signature" at bounding box center [688, 38] width 99 height 10
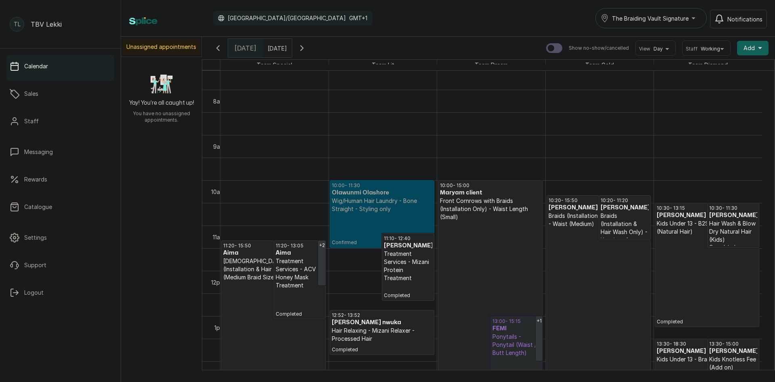
scroll to position [340, 0]
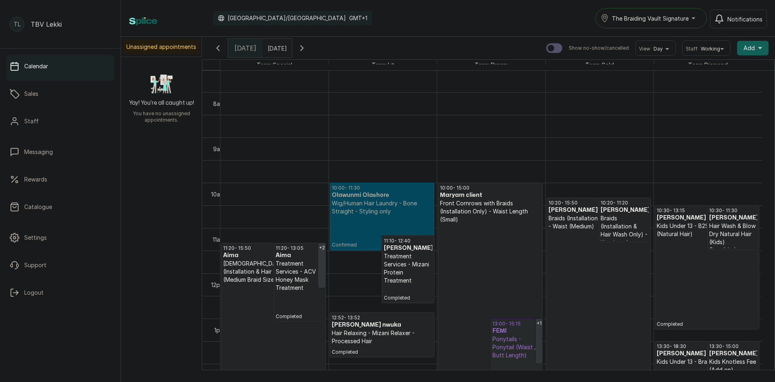
click at [694, 19] on div "The Braiding Vault Signature" at bounding box center [651, 18] width 101 height 10
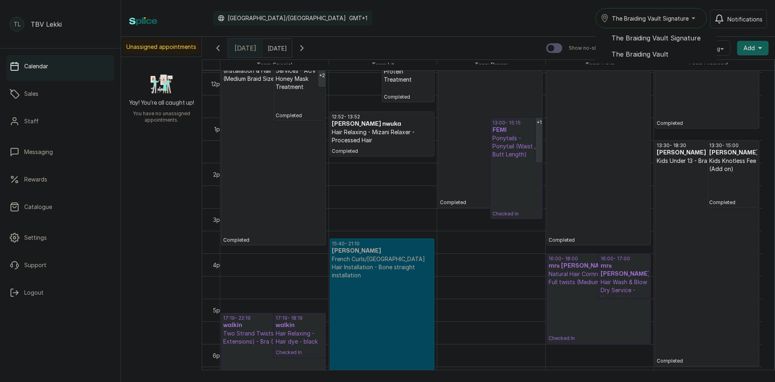
scroll to position [0, 0]
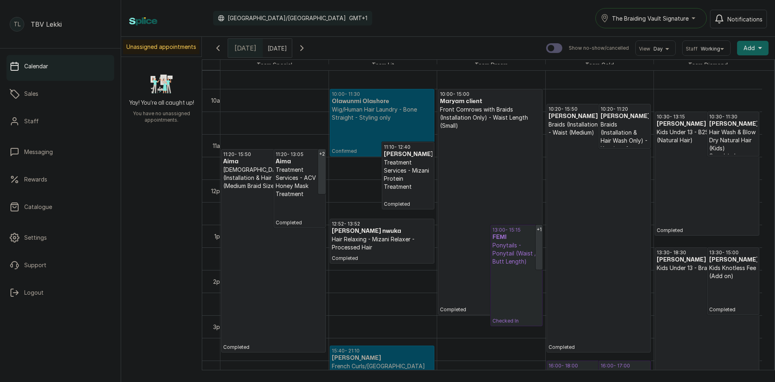
click at [686, 18] on span "The Braiding Vault Signature" at bounding box center [650, 18] width 77 height 8
click at [648, 50] on span "The Braiding Vault" at bounding box center [661, 54] width 99 height 10
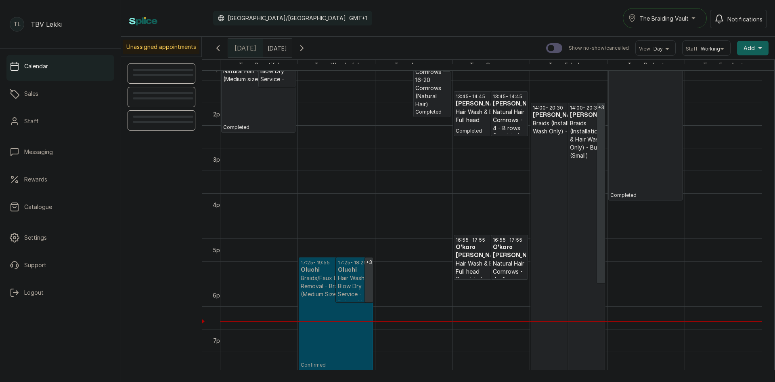
scroll to position [579, 0]
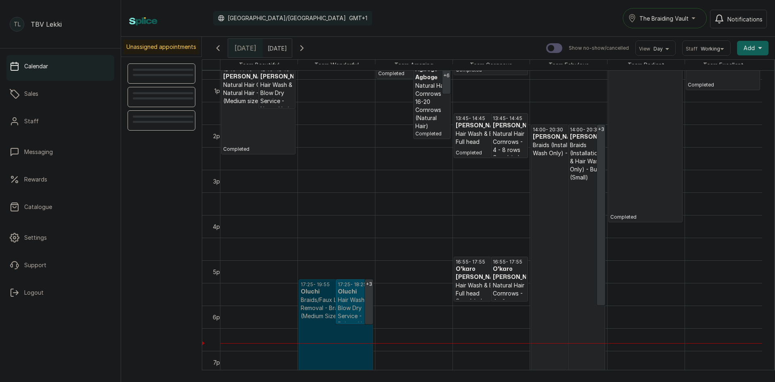
click at [340, 329] on link "17:25 - 19:55 Oluchi Braids/Faux Locs/Twist Removal - Braids Removal (Medium Si…" at bounding box center [336, 335] width 74 height 113
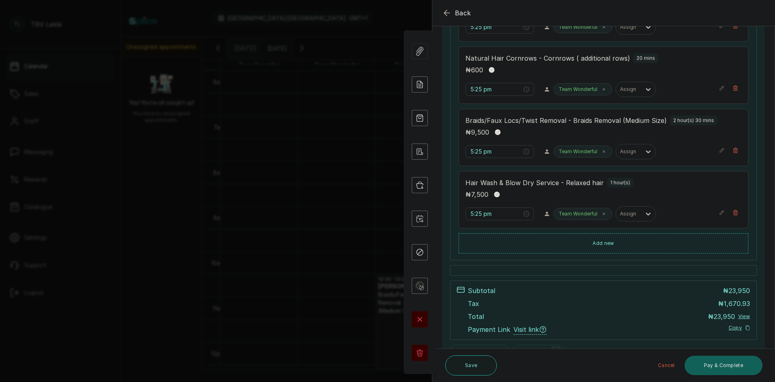
scroll to position [288, 0]
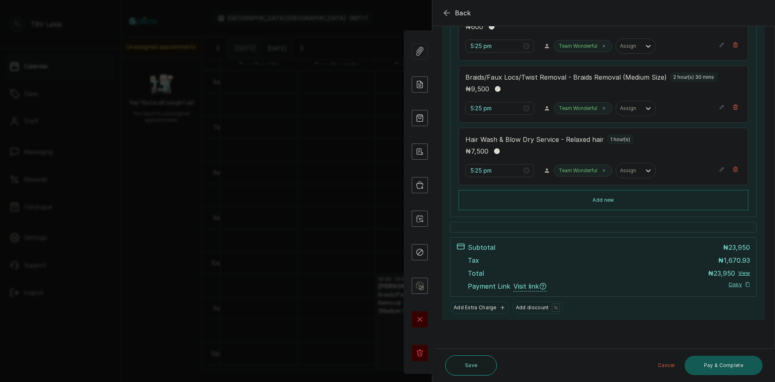
click at [711, 367] on button "Pay & Complete" at bounding box center [724, 364] width 78 height 19
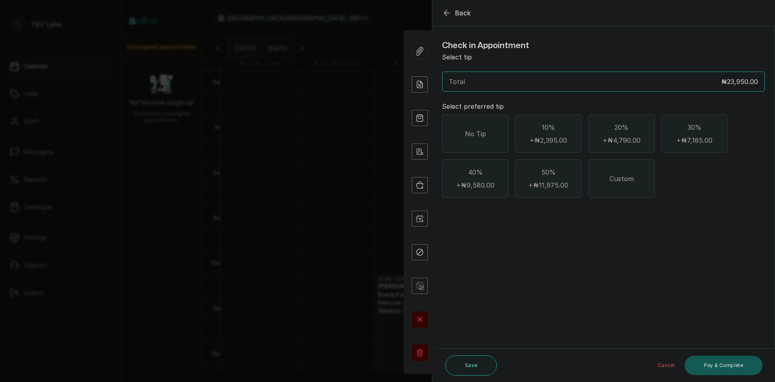
scroll to position [0, 0]
click at [478, 134] on span "No Tip" at bounding box center [475, 134] width 21 height 10
click at [720, 371] on button "Pay & Complete" at bounding box center [724, 364] width 78 height 19
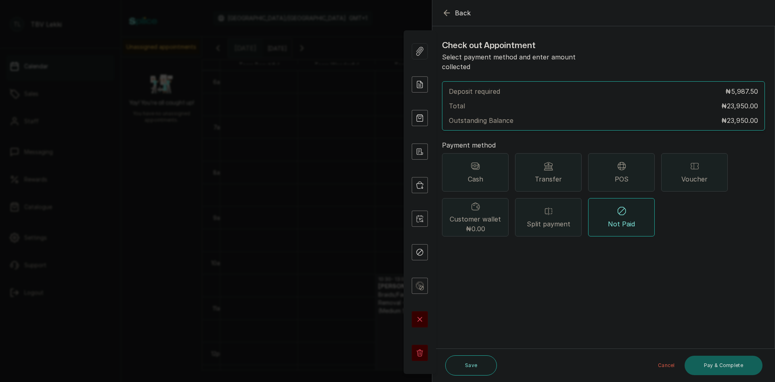
click at [620, 174] on span "POS" at bounding box center [622, 179] width 14 height 10
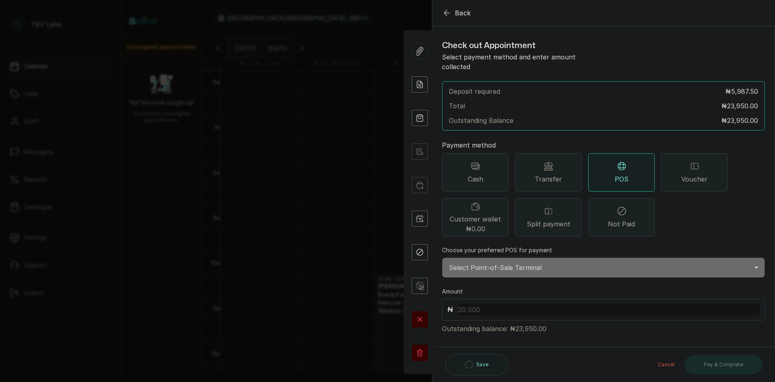
click at [534, 257] on select "Select Point-of-Sale Terminal Traction Lekki Wema Bank" at bounding box center [603, 267] width 323 height 20
select select "e1867123-5ec2-4a5c-a37e-a5c296d9f69a"
click at [442, 257] on select "Select Point-of-Sale Terminal Traction Lekki Wema Bank" at bounding box center [603, 267] width 323 height 20
drag, startPoint x: 515, startPoint y: 319, endPoint x: 536, endPoint y: 319, distance: 20.6
click at [536, 320] on p "Outstanding balance: ₦23,950.00" at bounding box center [603, 326] width 323 height 13
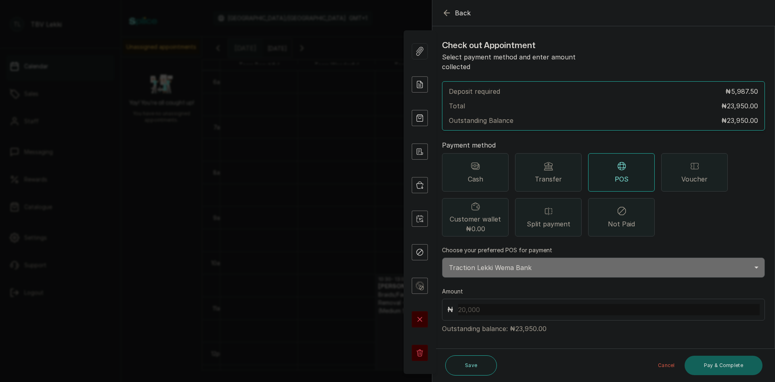
drag, startPoint x: 537, startPoint y: 319, endPoint x: 516, endPoint y: 317, distance: 21.1
click at [516, 320] on p "Outstanding balance: ₦23,950.00" at bounding box center [603, 326] width 323 height 13
drag, startPoint x: 515, startPoint y: 317, endPoint x: 533, endPoint y: 318, distance: 18.6
click at [533, 320] on p "Outstanding balance: ₦23,950.00" at bounding box center [603, 326] width 323 height 13
copy p "23,950"
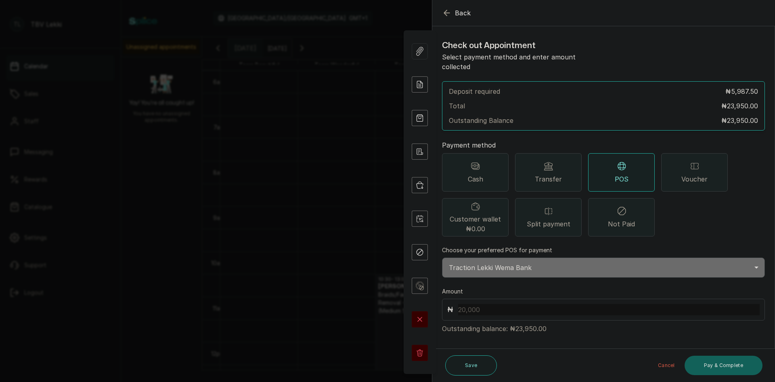
click at [488, 304] on input "text" at bounding box center [609, 309] width 302 height 11
paste input "23,950"
type input "23,950"
click at [705, 362] on button "Pay & Complete" at bounding box center [724, 364] width 78 height 19
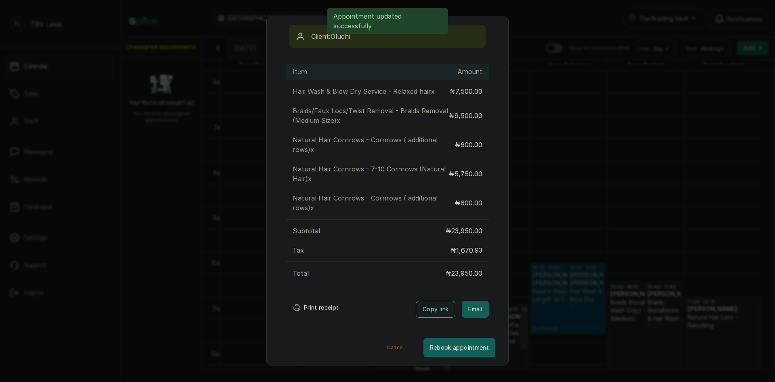
scroll to position [75, 0]
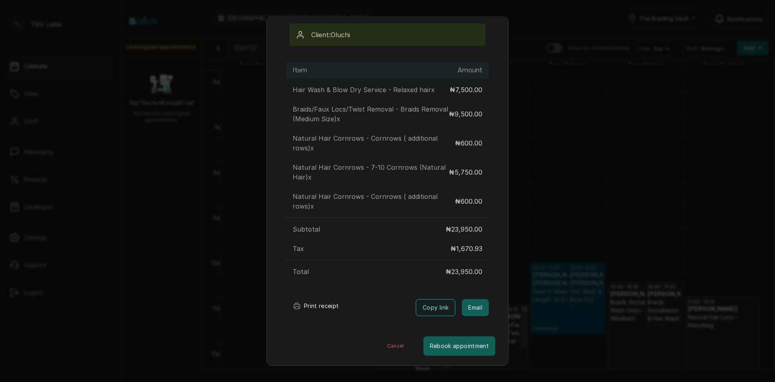
click at [312, 307] on button "Print receipt" at bounding box center [315, 306] width 59 height 16
click at [610, 142] on div "Transaction Details Booking ID: # SPVgxzcW Date: 4 Oct, 2025 ・ 5:25 PM Billed t…" at bounding box center [387, 191] width 775 height 382
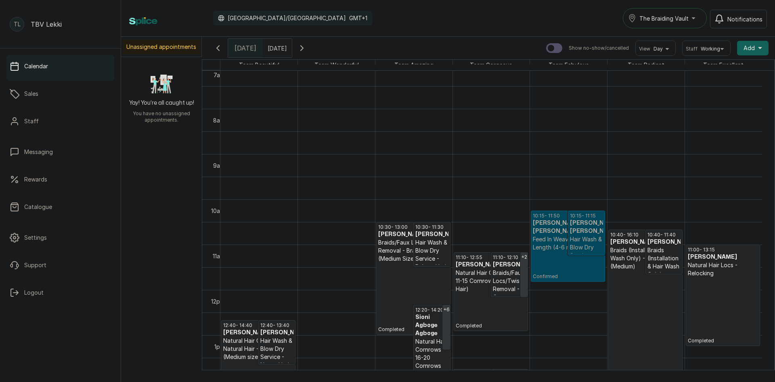
scroll to position [393, 0]
